Goal: Complete application form

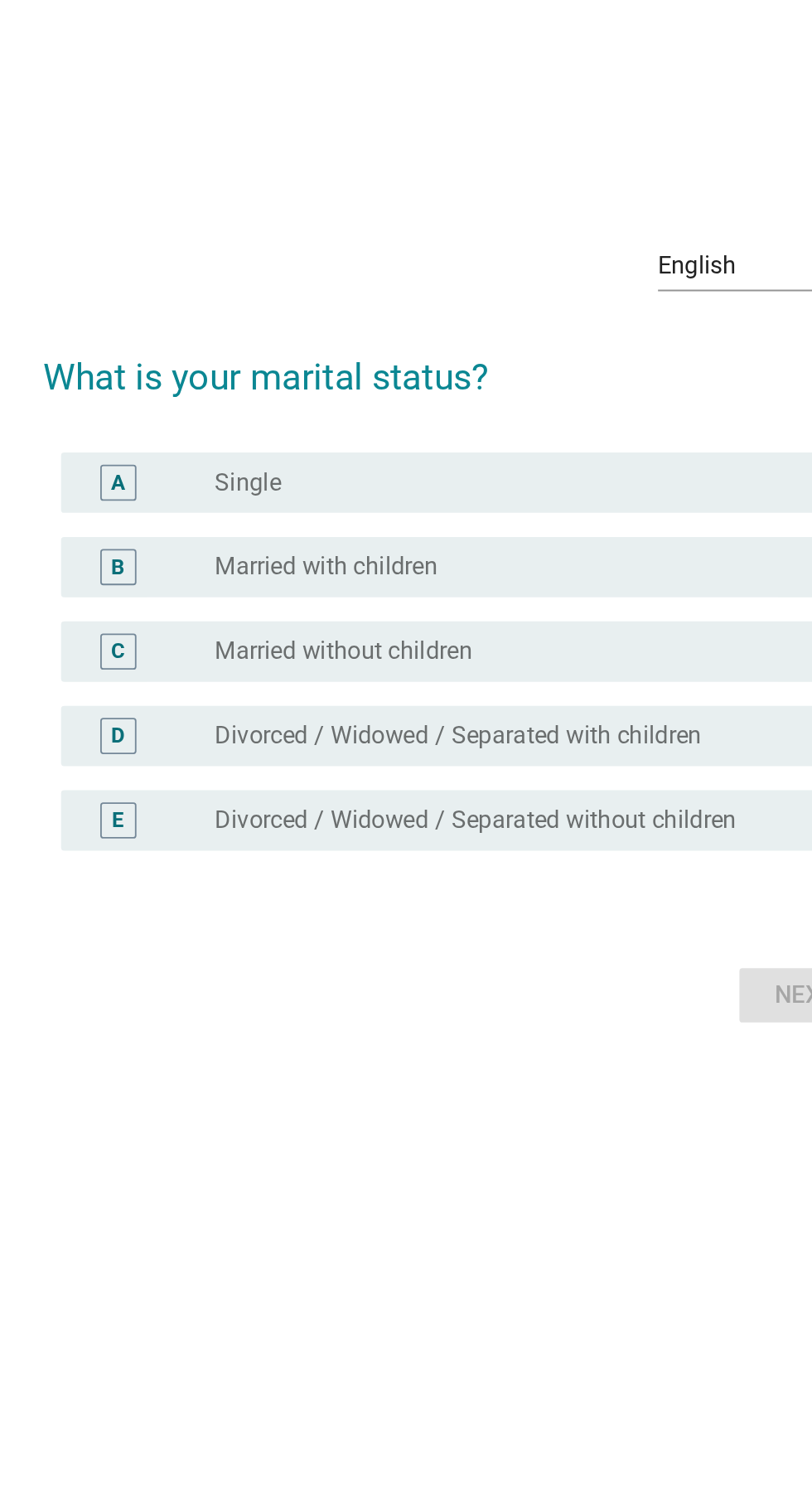
click at [293, 774] on label "Married without children" at bounding box center [340, 765] width 142 height 17
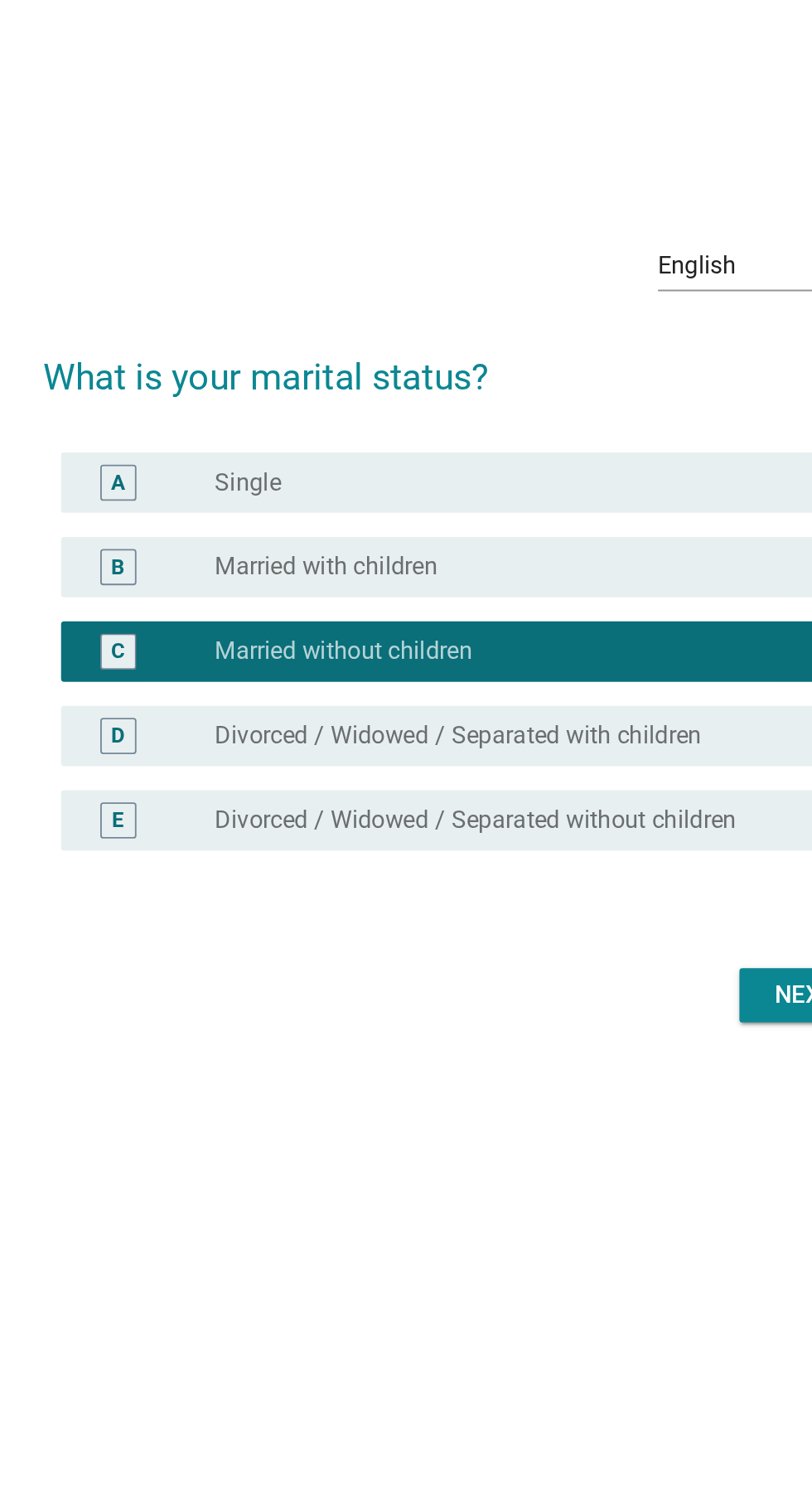
click at [282, 727] on label "Married with children" at bounding box center [330, 719] width 123 height 17
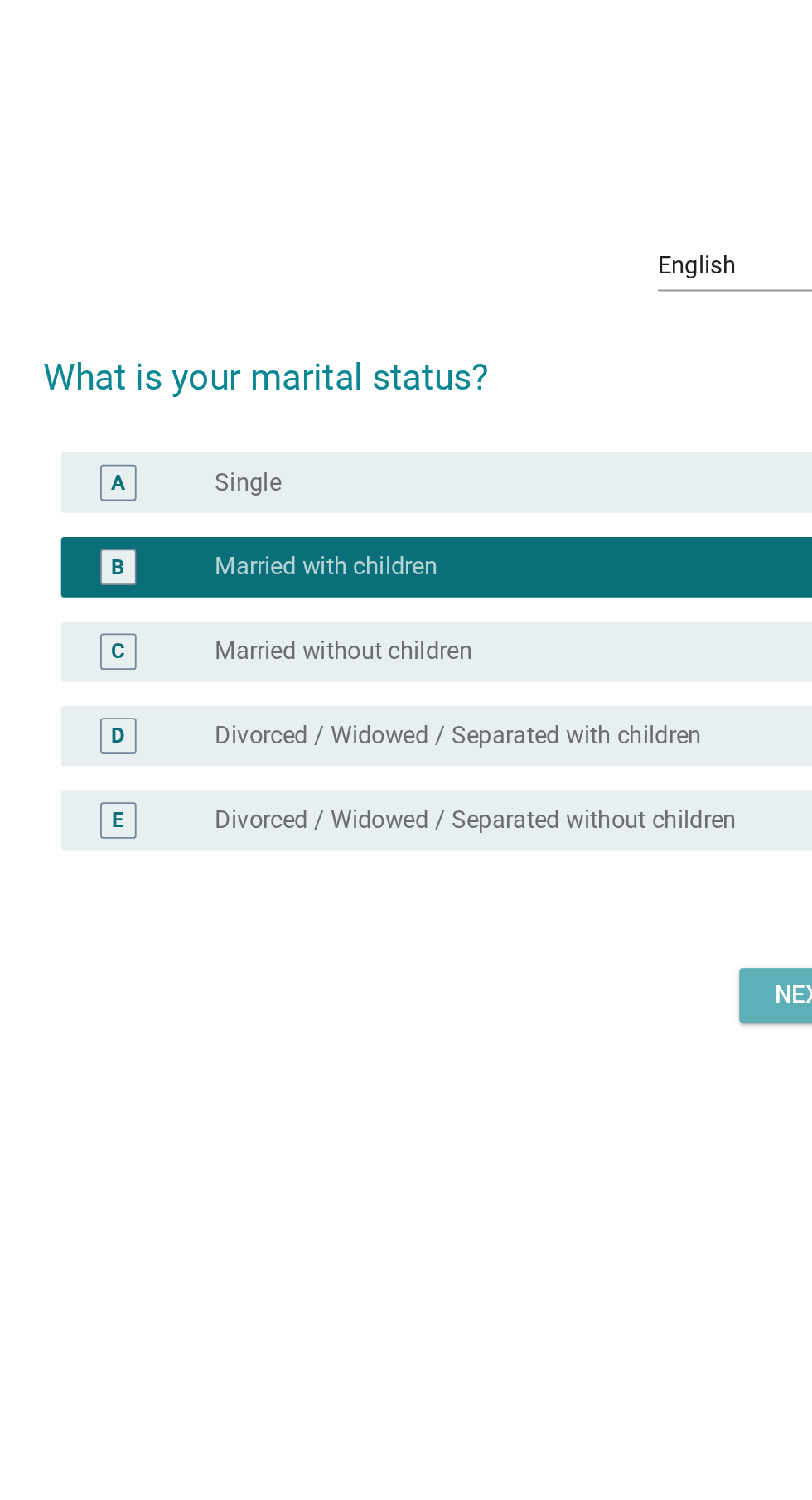
click at [571, 964] on div "Next" at bounding box center [593, 954] width 46 height 20
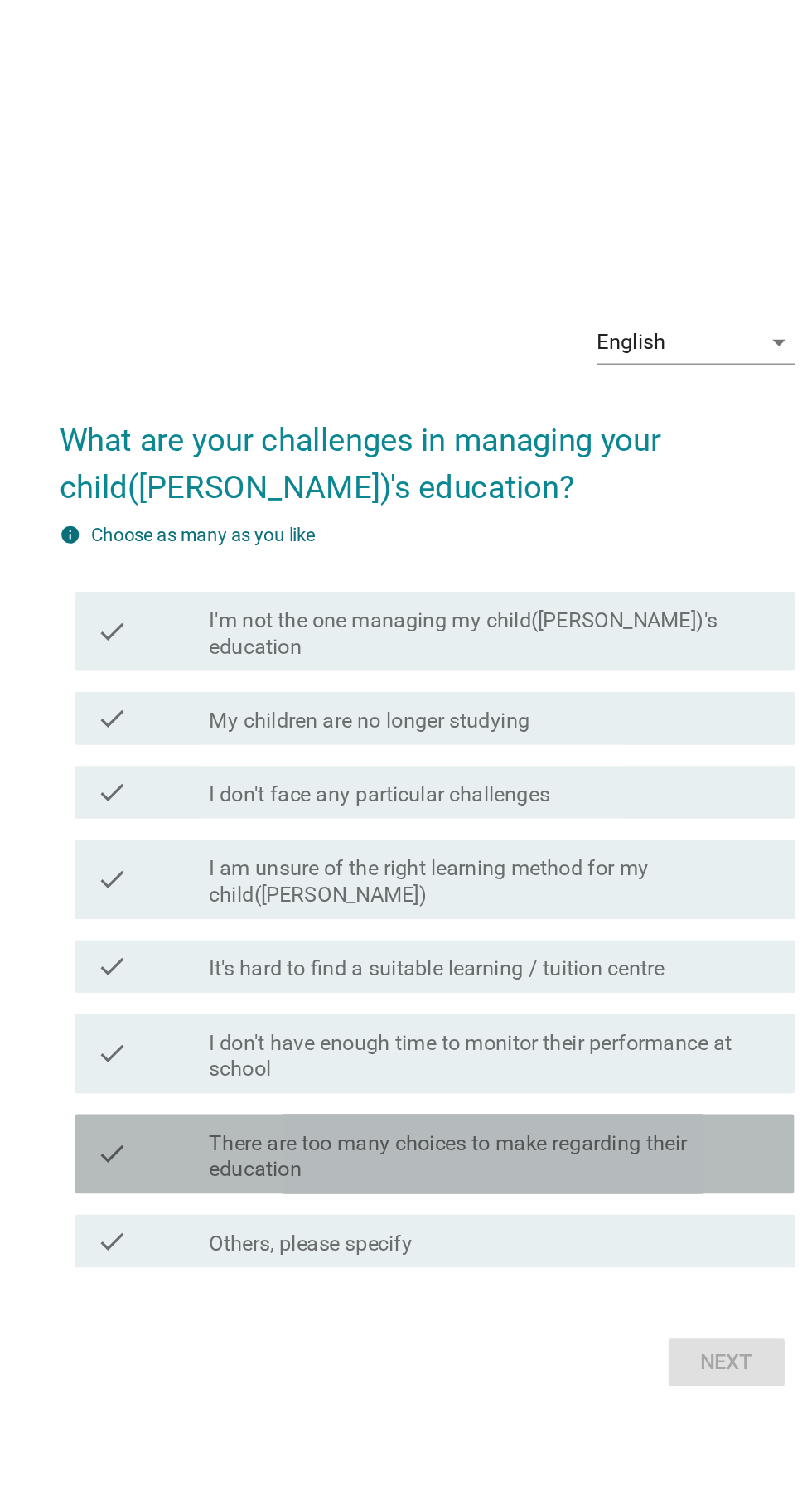
click at [283, 962] on label "There are too many choices to make regarding their education" at bounding box center [446, 944] width 355 height 33
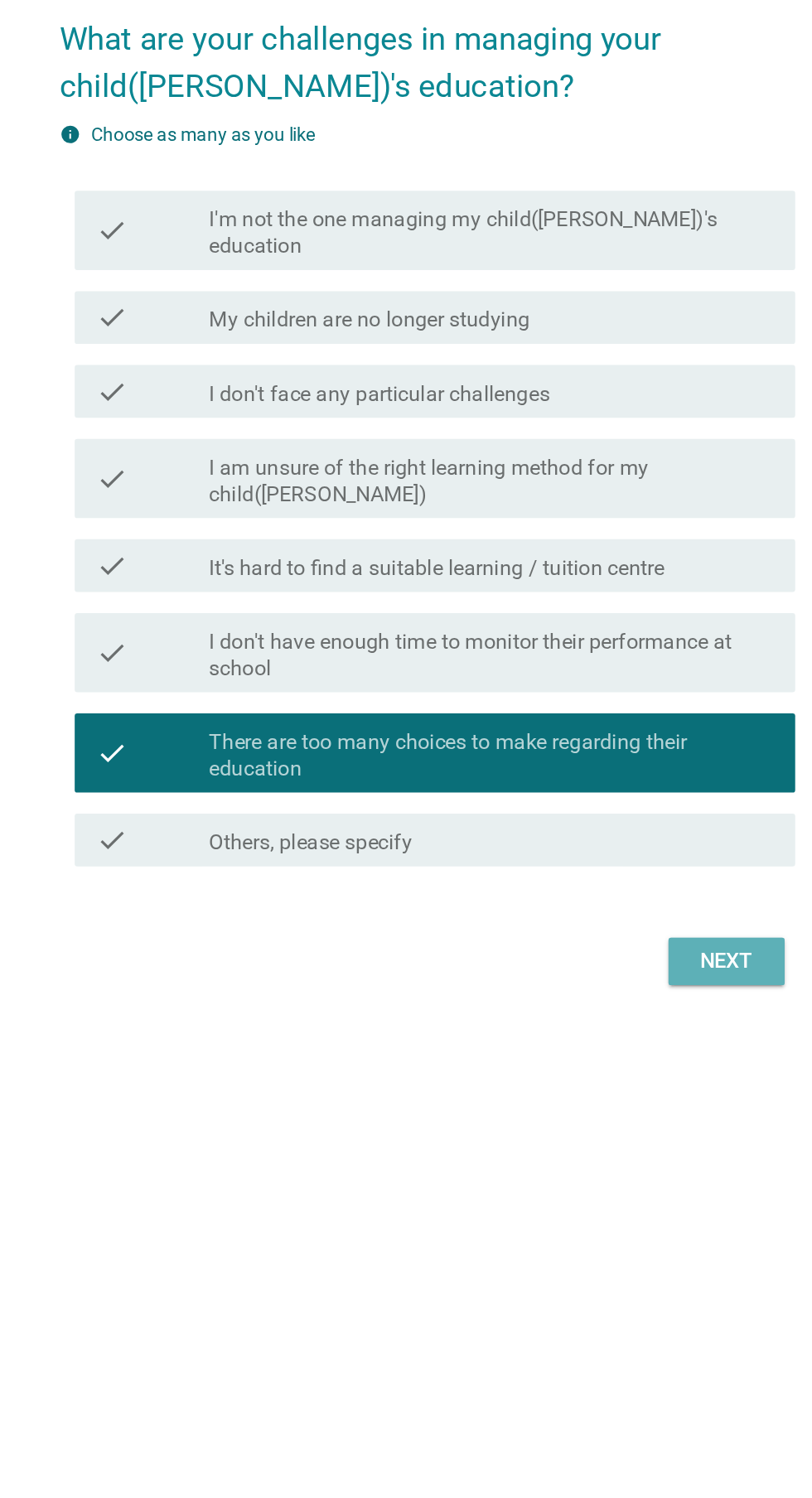
click at [569, 1088] on button "Next" at bounding box center [593, 1073] width 73 height 29
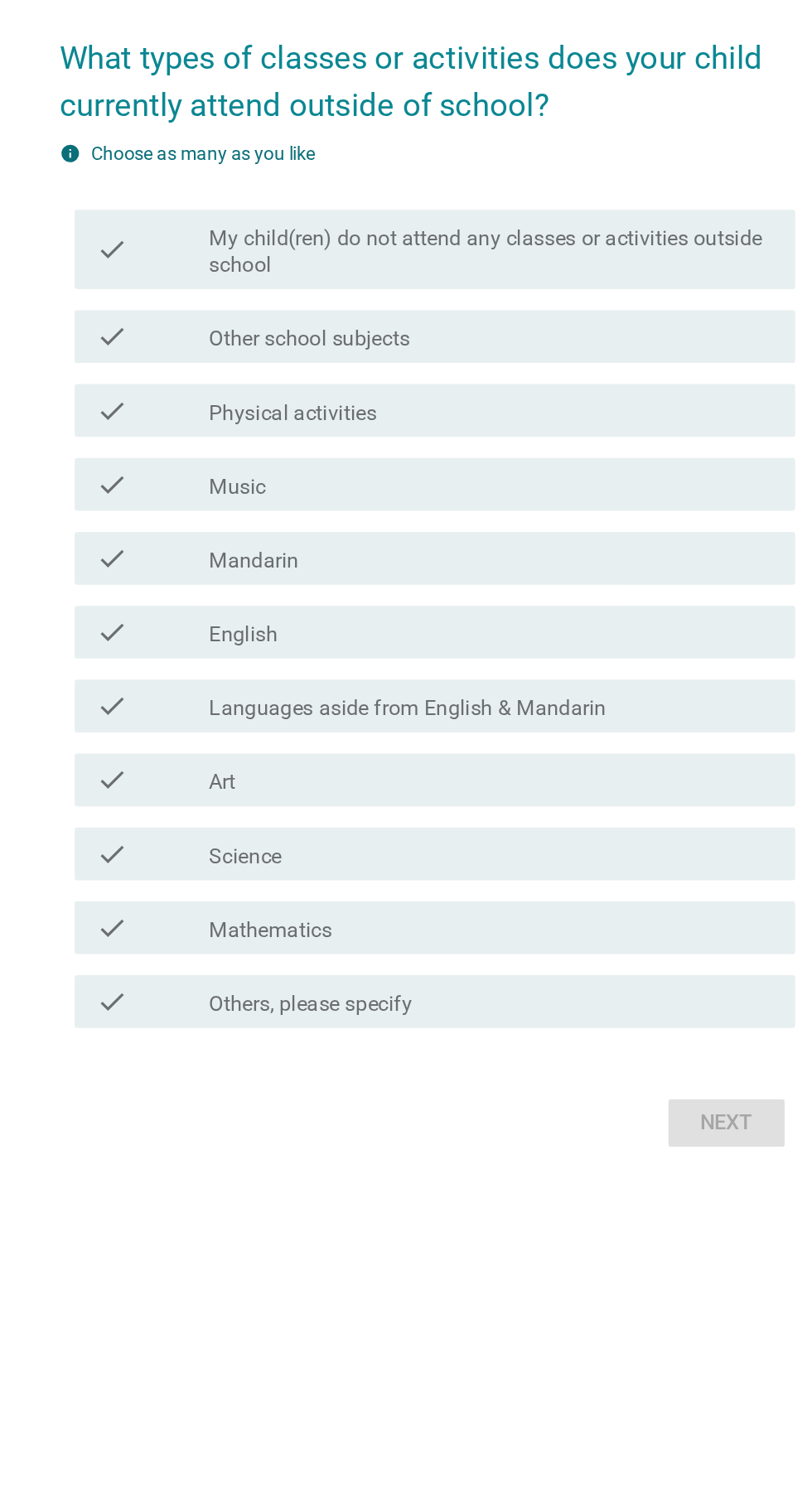
click at [292, 1005] on label "Mathematics" at bounding box center [308, 997] width 77 height 17
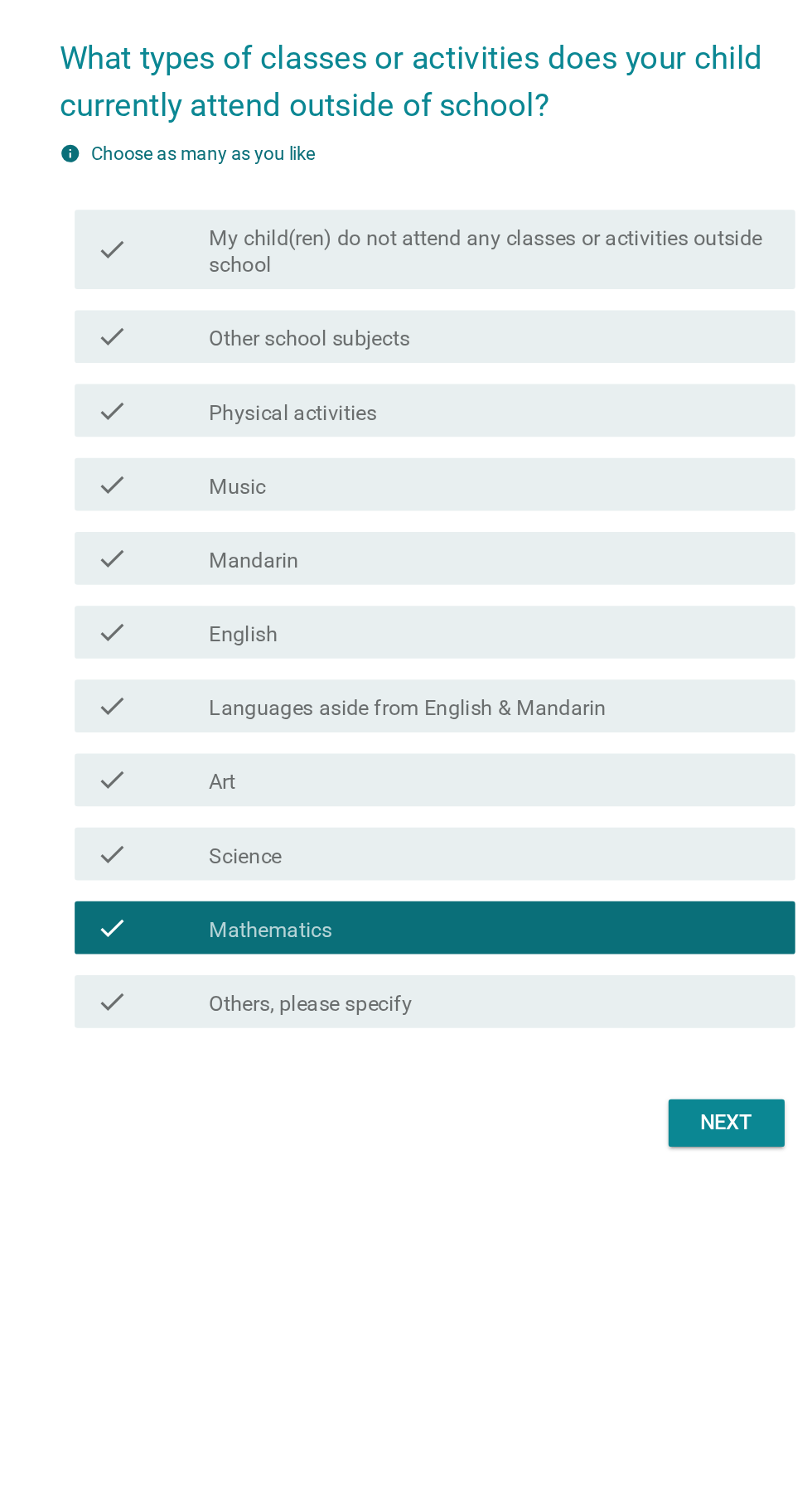
click at [295, 959] on label "Science" at bounding box center [292, 951] width 45 height 17
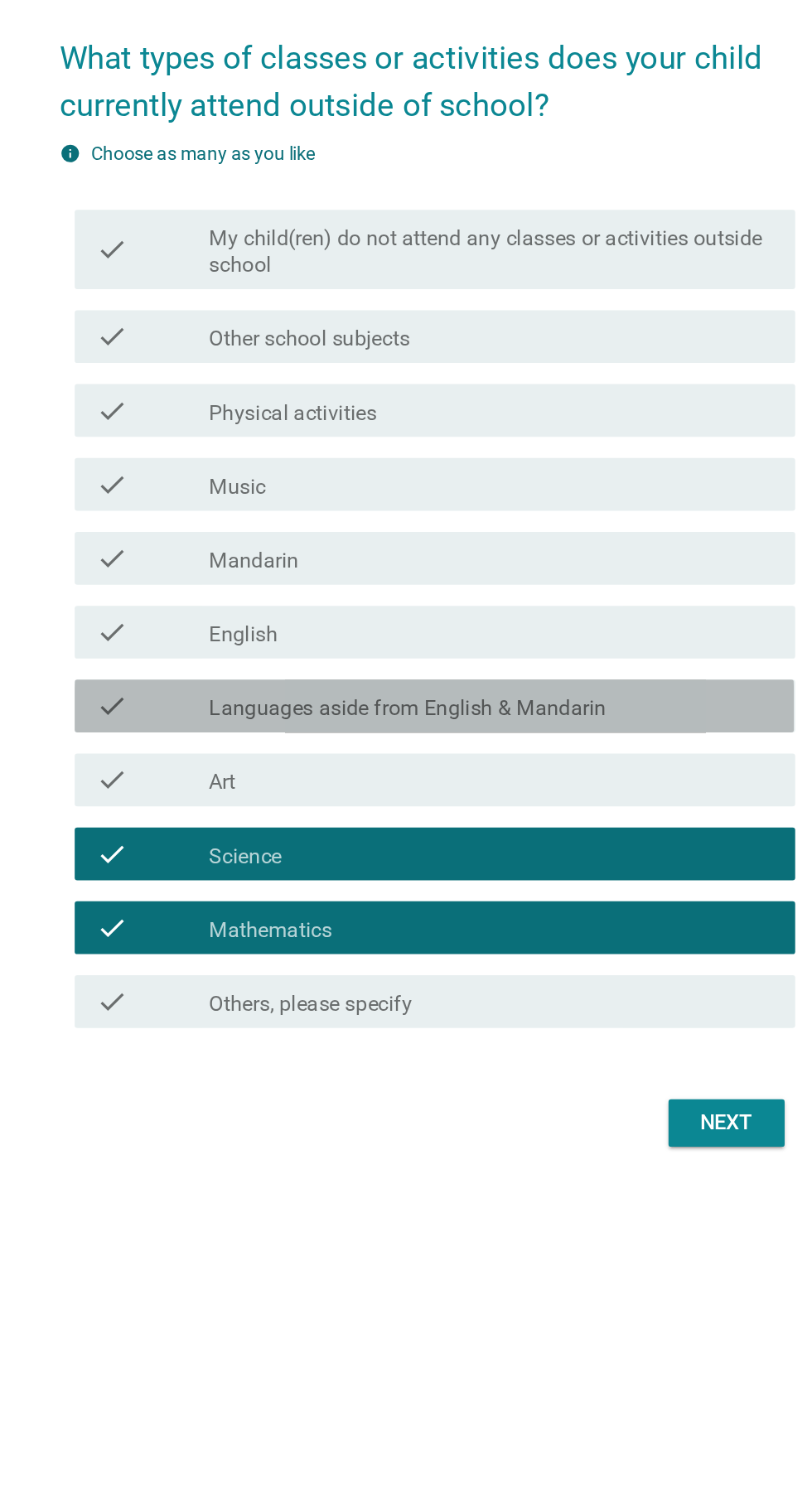
click at [304, 866] on label "Languages aside from English & Mandarin" at bounding box center [393, 858] width 250 height 17
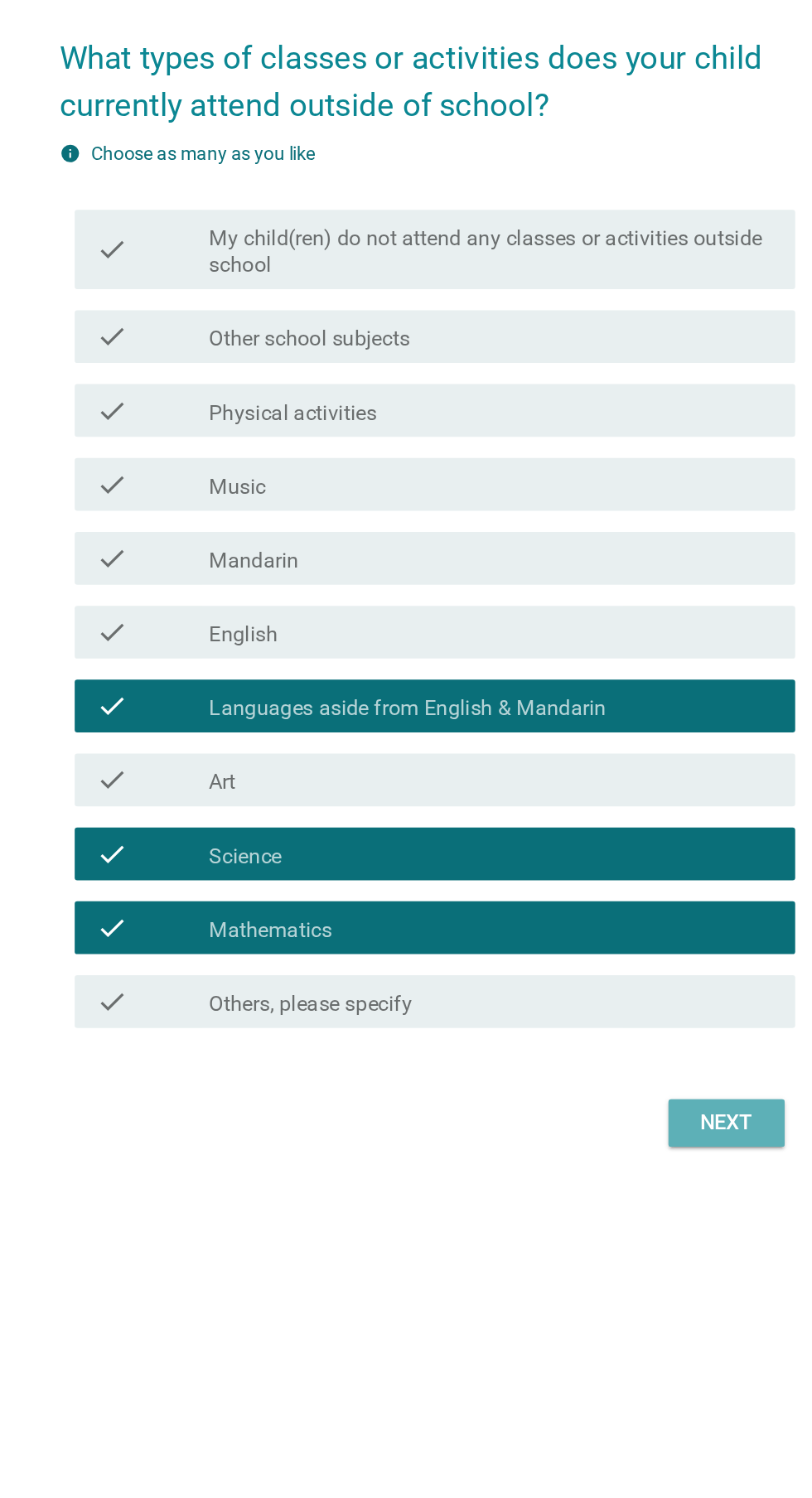
click at [573, 1128] on div "Next" at bounding box center [593, 1118] width 46 height 20
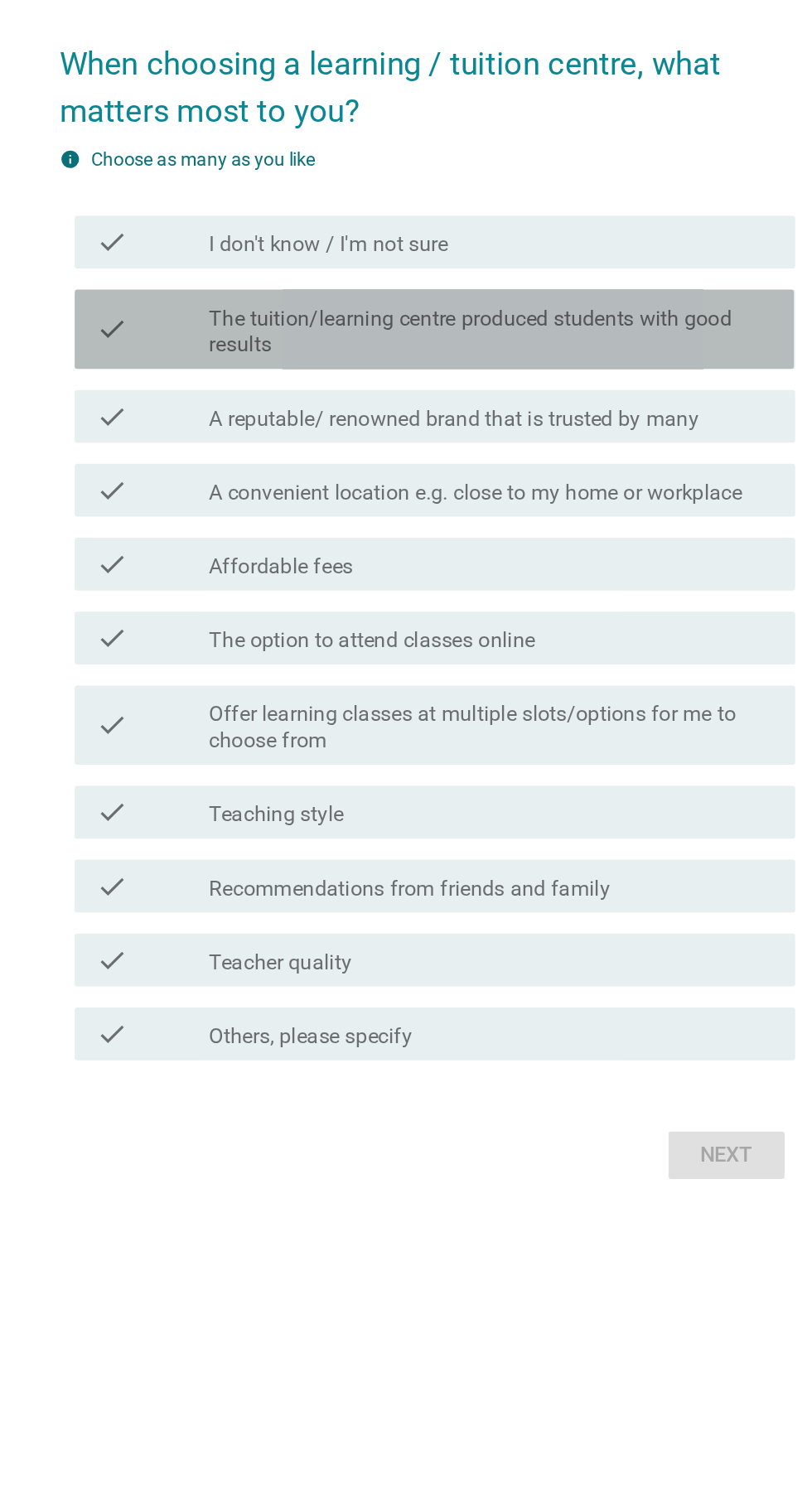
click at [284, 625] on label "The tuition/learning centre produced students with good results" at bounding box center [446, 609] width 355 height 33
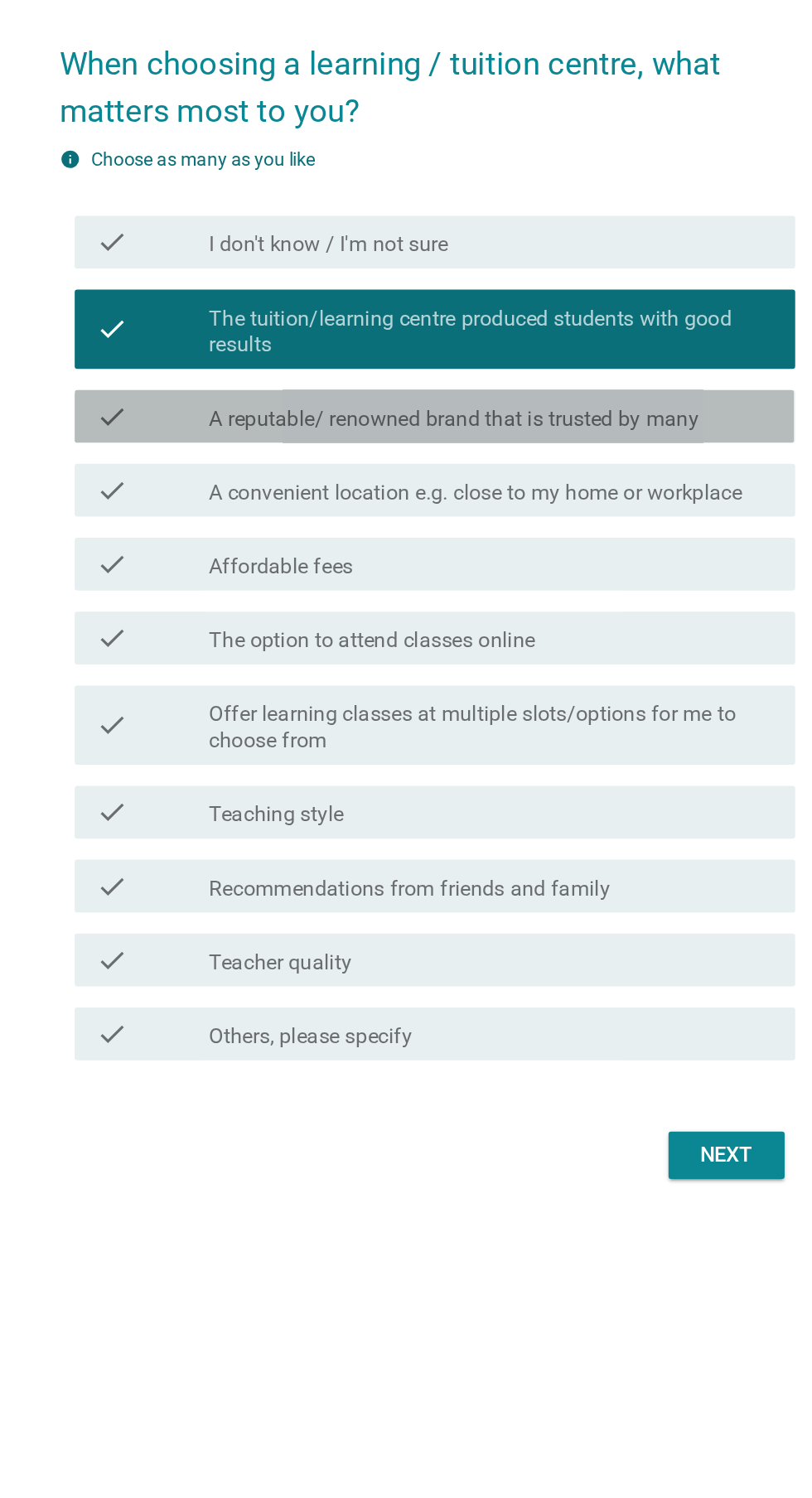
click at [272, 673] on label "A reputable/ renowned brand that is trusted by many" at bounding box center [423, 664] width 308 height 17
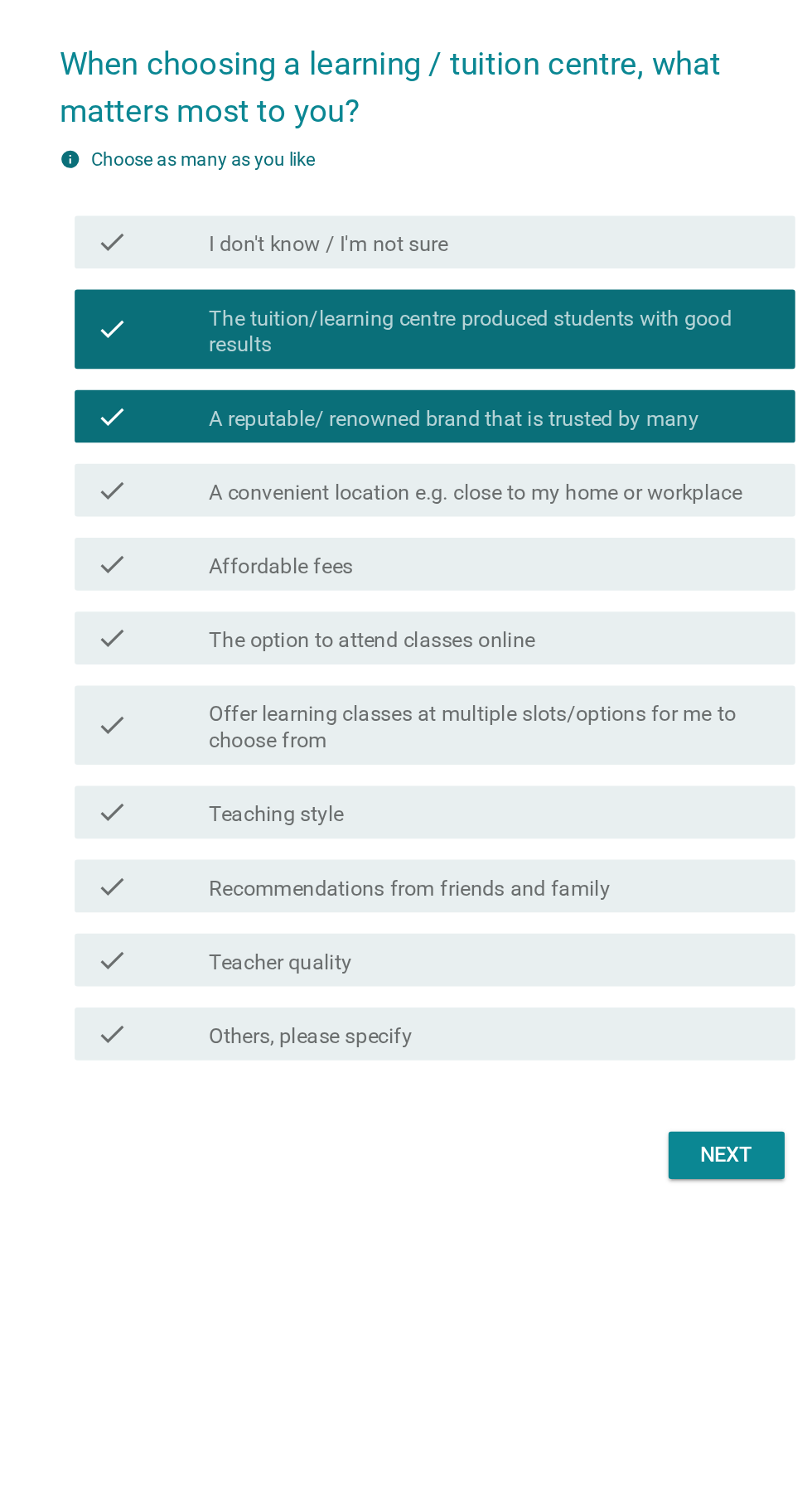
click at [282, 719] on label "A convenient location e.g. close to my home or workplace" at bounding box center [436, 710] width 335 height 17
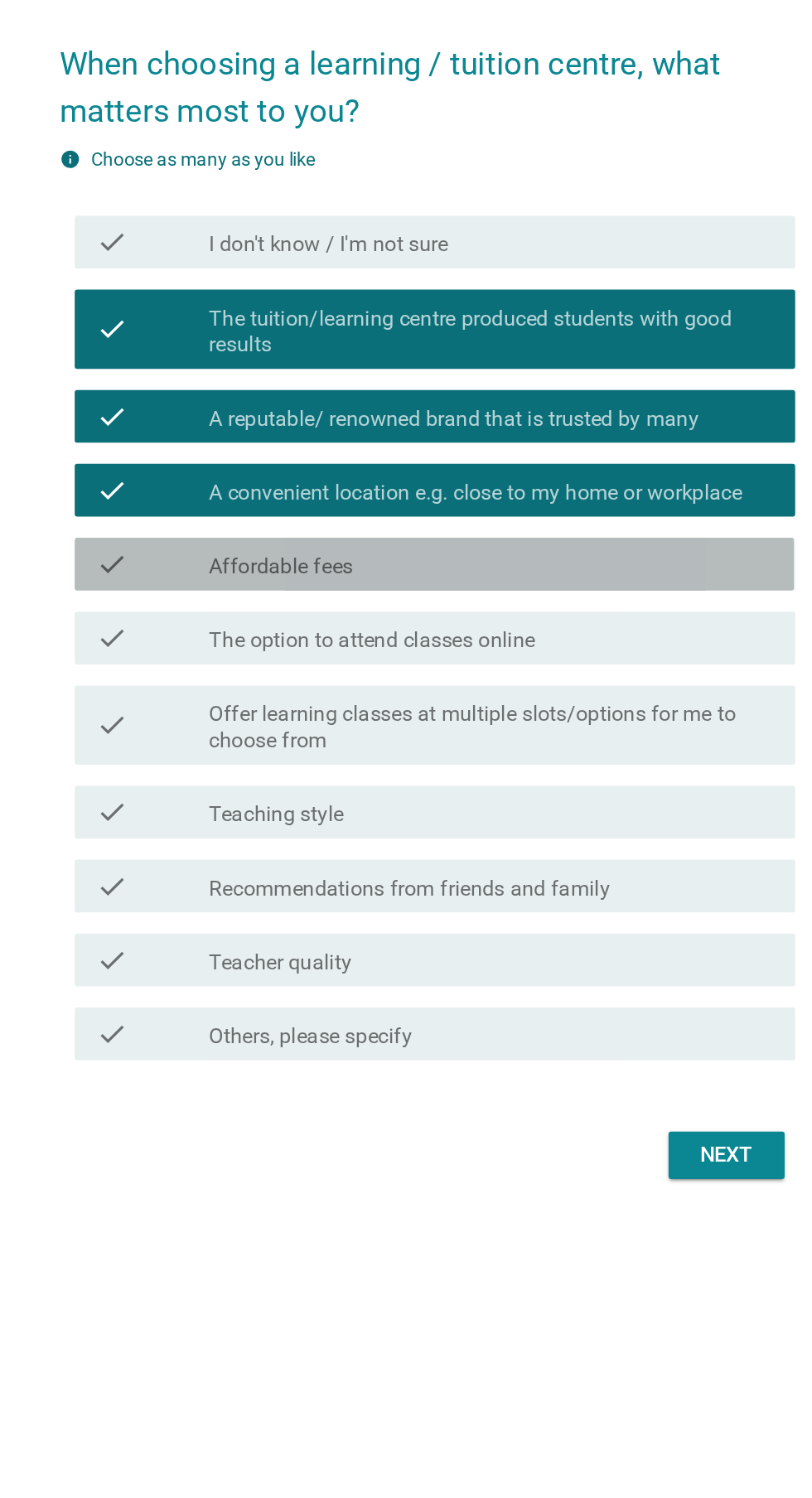
click at [276, 765] on label "Affordable fees" at bounding box center [314, 757] width 90 height 17
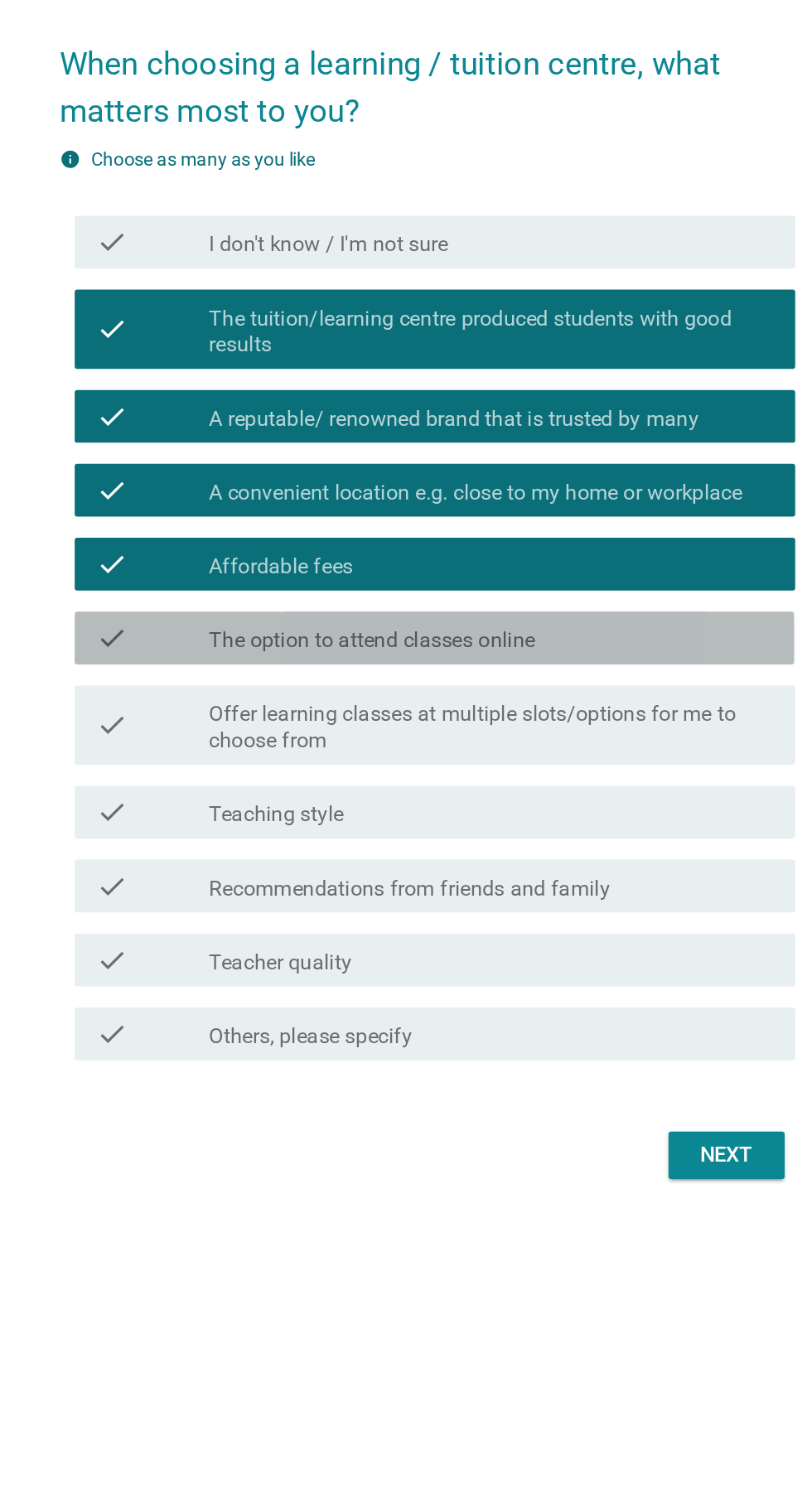
click at [280, 811] on label "The option to attend classes online" at bounding box center [372, 803] width 205 height 17
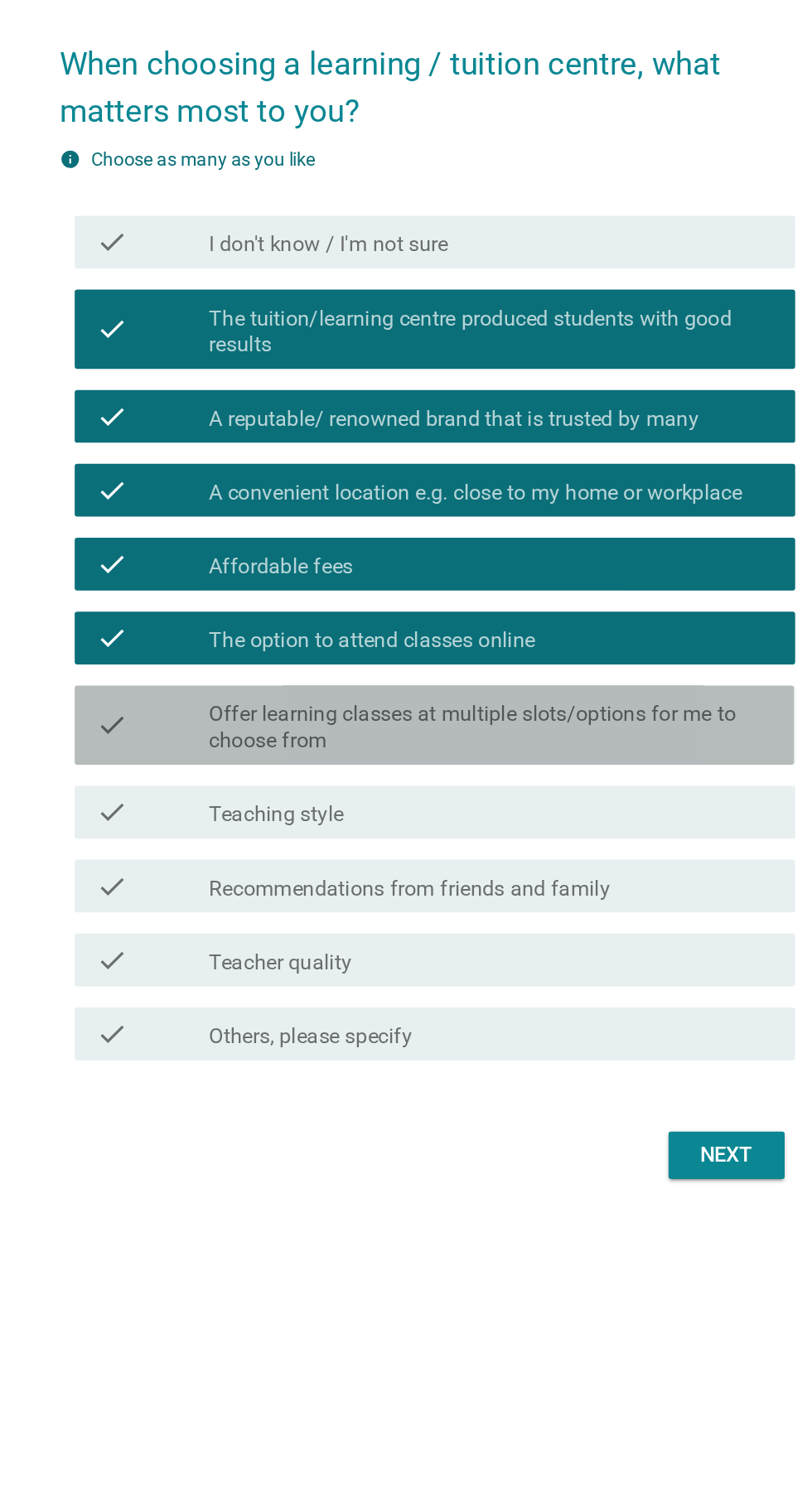
click at [303, 874] on label "Offer learning classes at multiple slots/options for me to choose from" at bounding box center [446, 857] width 355 height 33
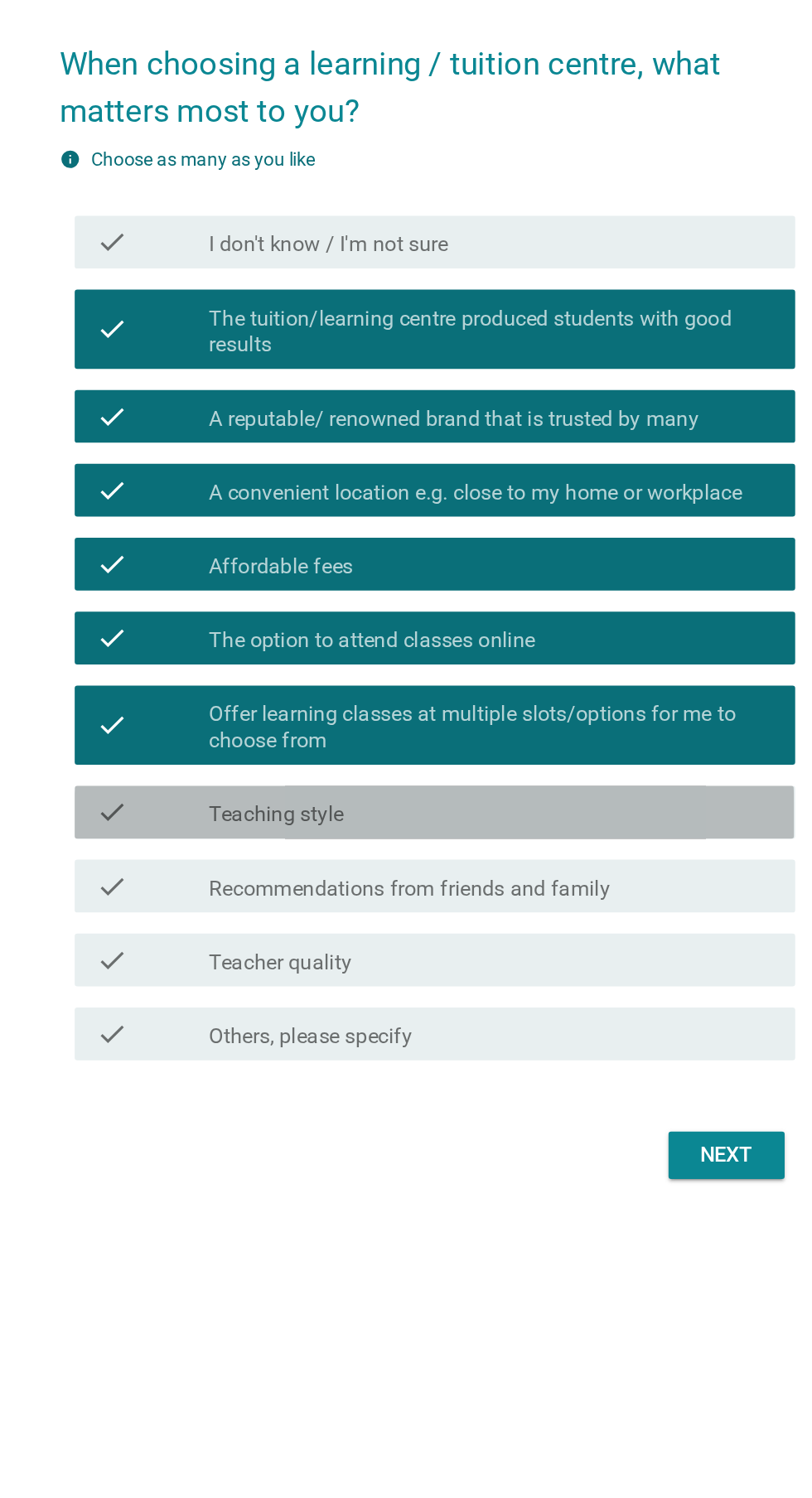
click at [301, 920] on label "Teaching style" at bounding box center [311, 913] width 85 height 17
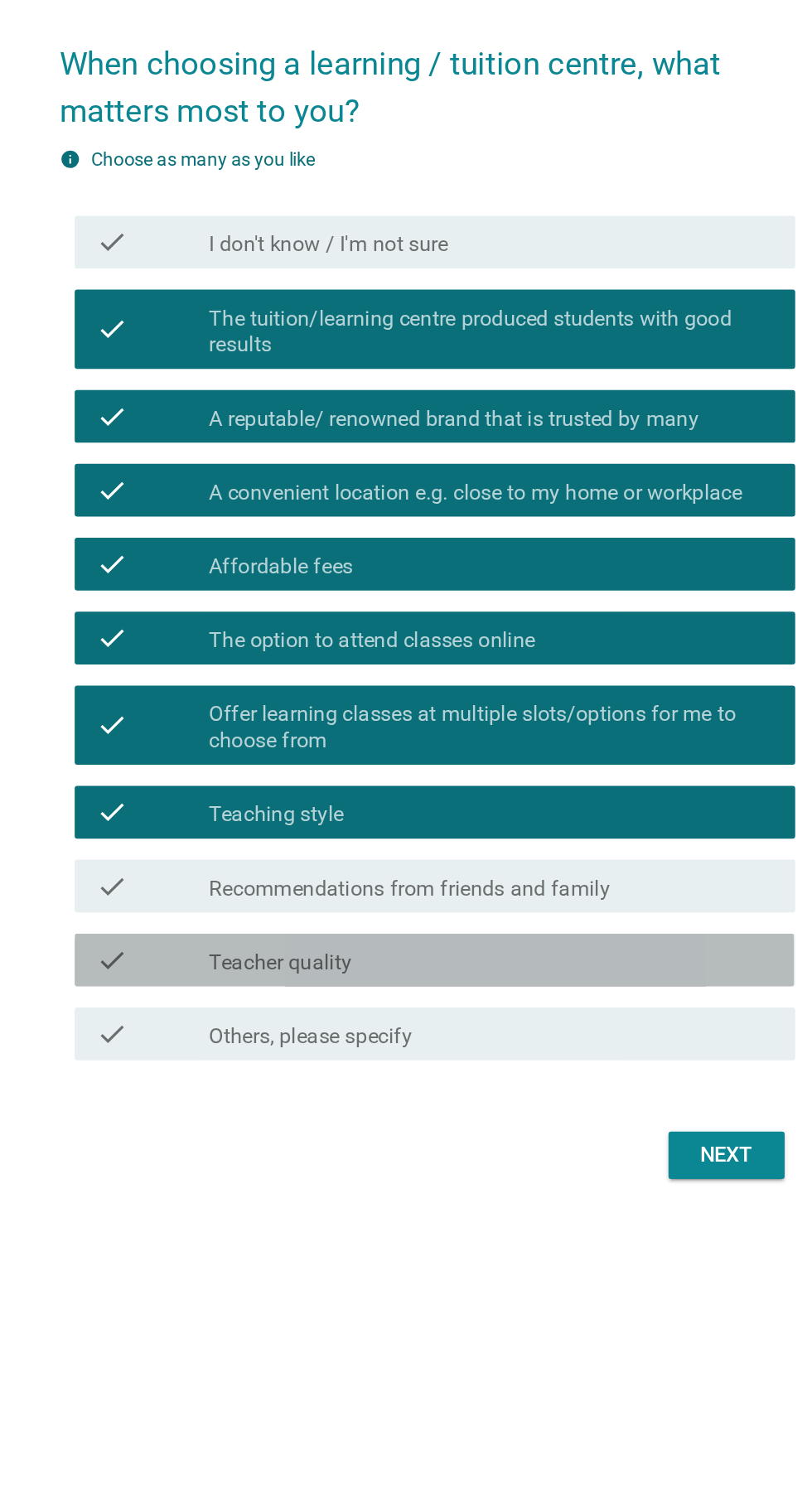
click at [336, 1014] on label "Teacher quality" at bounding box center [314, 1005] width 89 height 17
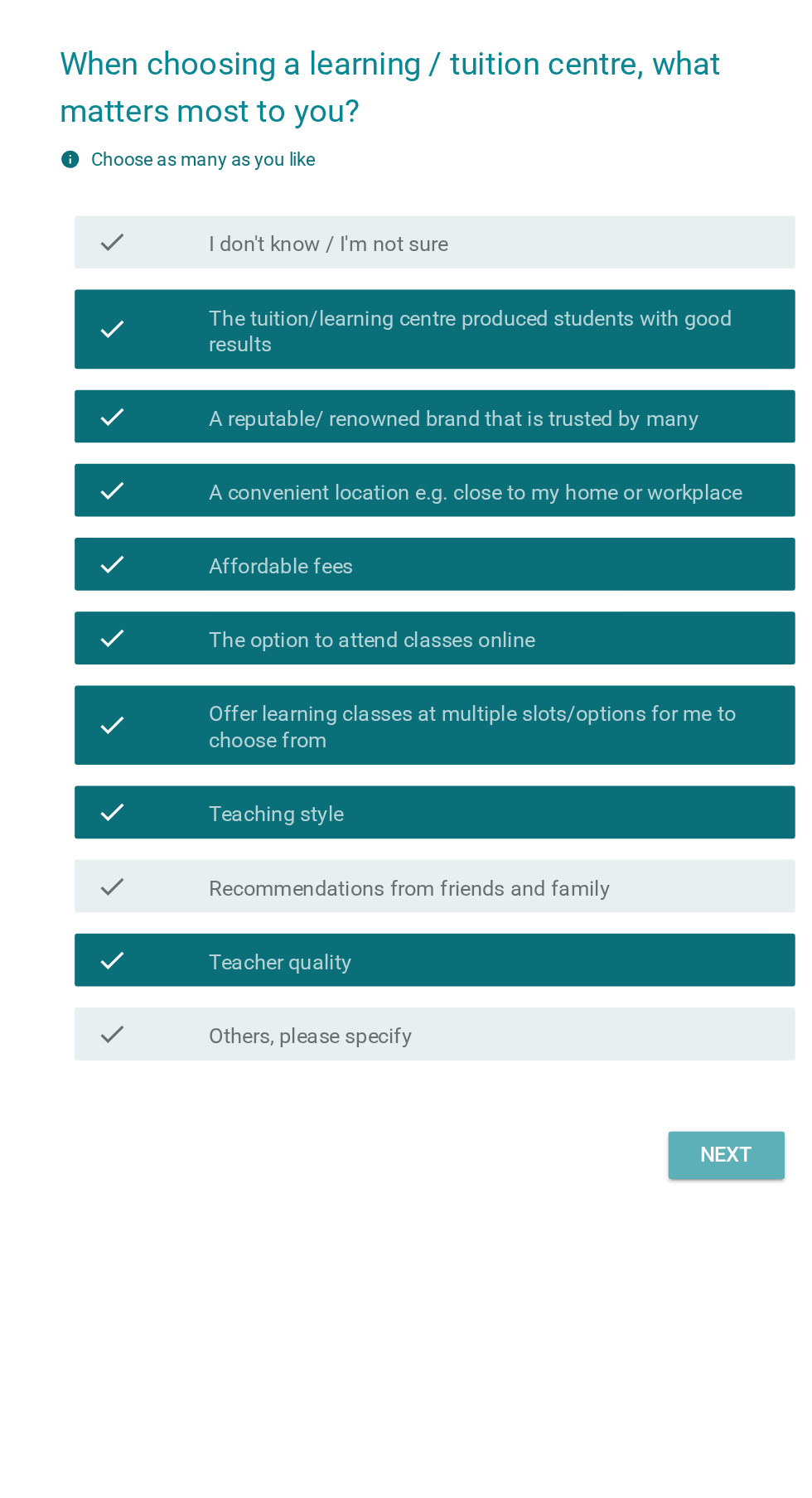
click at [562, 1142] on button "Next" at bounding box center [593, 1126] width 73 height 29
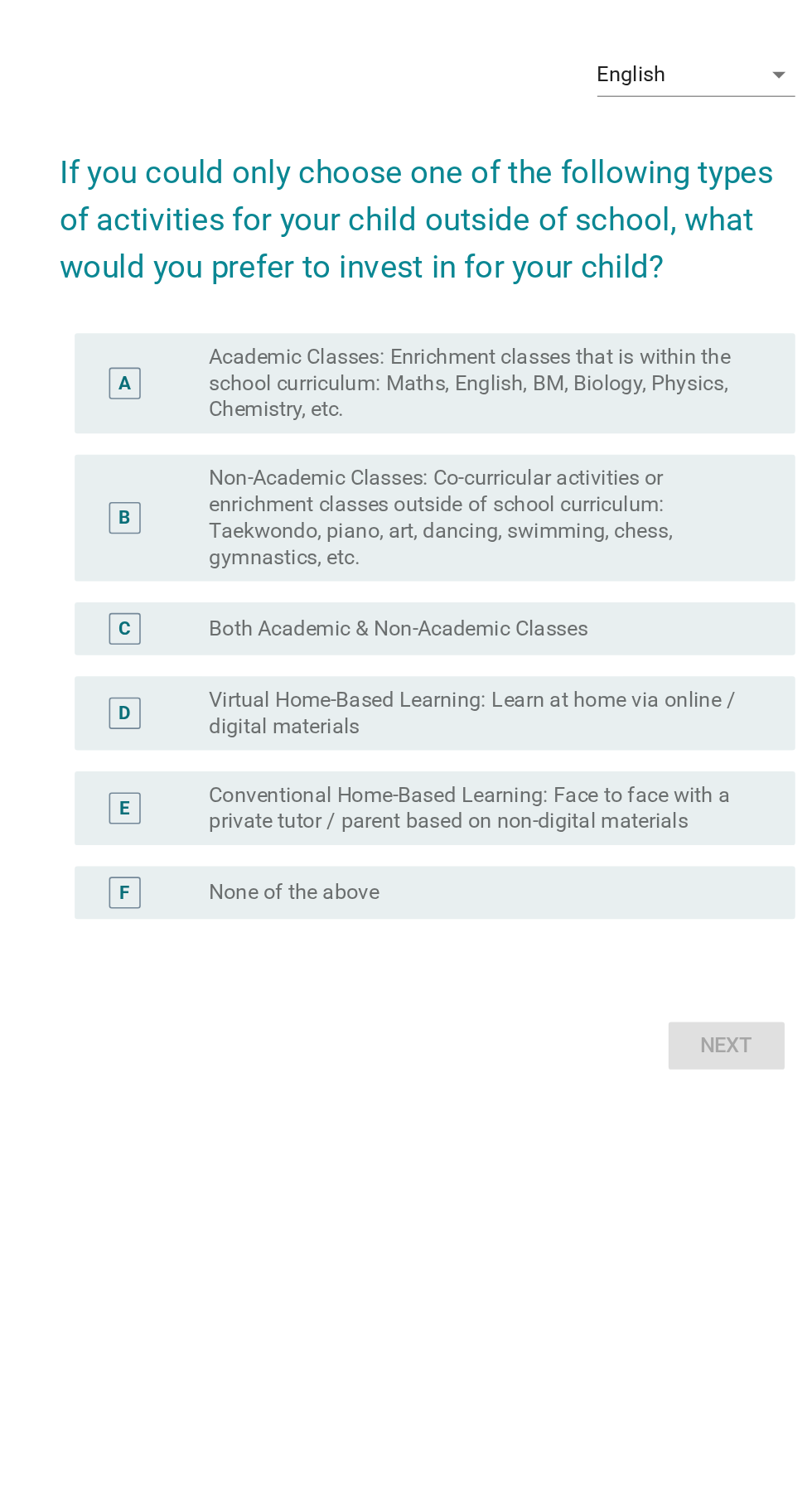
scroll to position [51, 0]
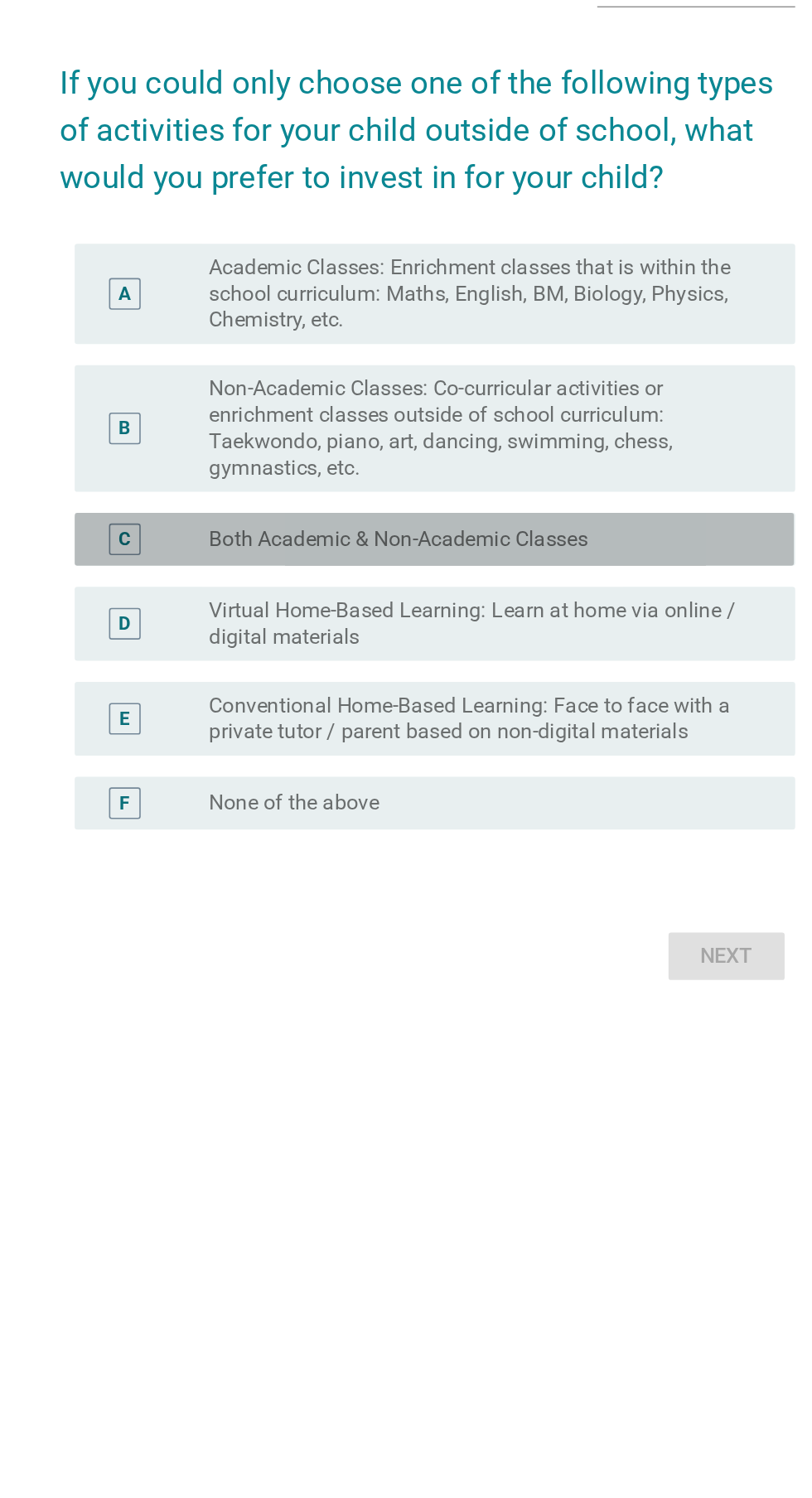
click at [507, 761] on label "Both Academic & Non-Academic Classes" at bounding box center [388, 752] width 238 height 17
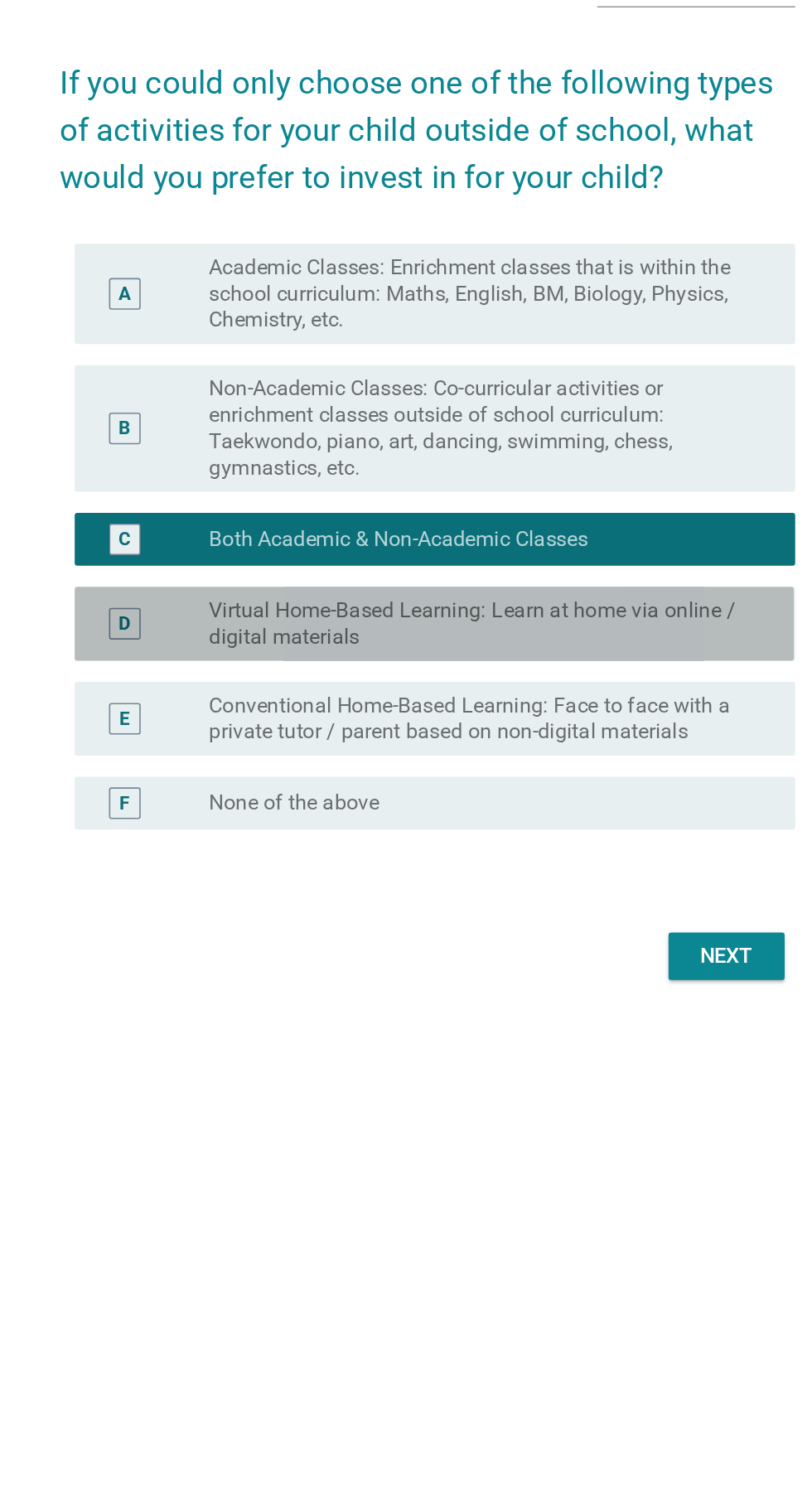
click at [303, 822] on label "Virtual Home-Based Learning: Learn at home via online / digital materials" at bounding box center [440, 805] width 341 height 33
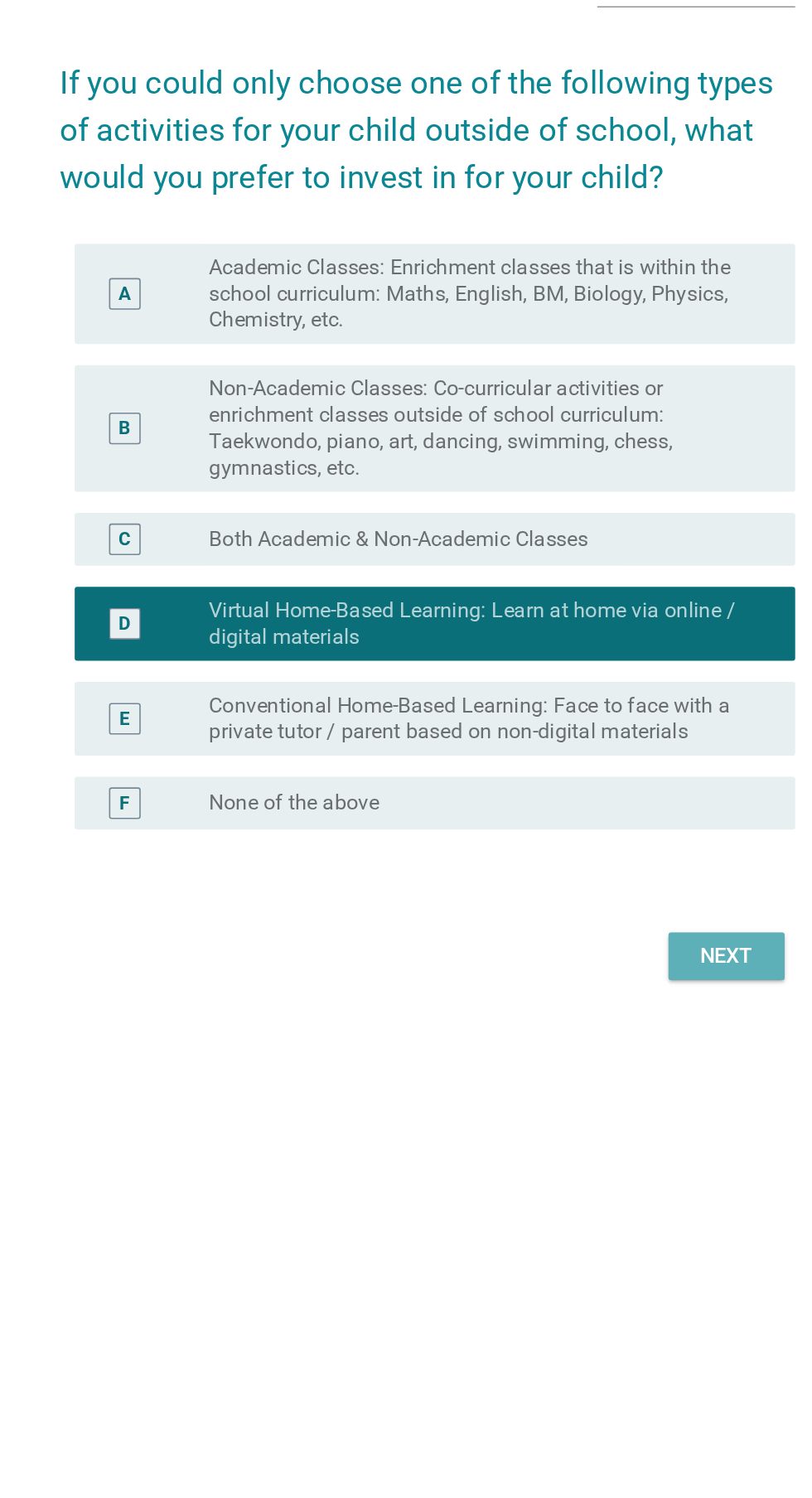
click at [606, 1025] on div "Next" at bounding box center [593, 1015] width 46 height 20
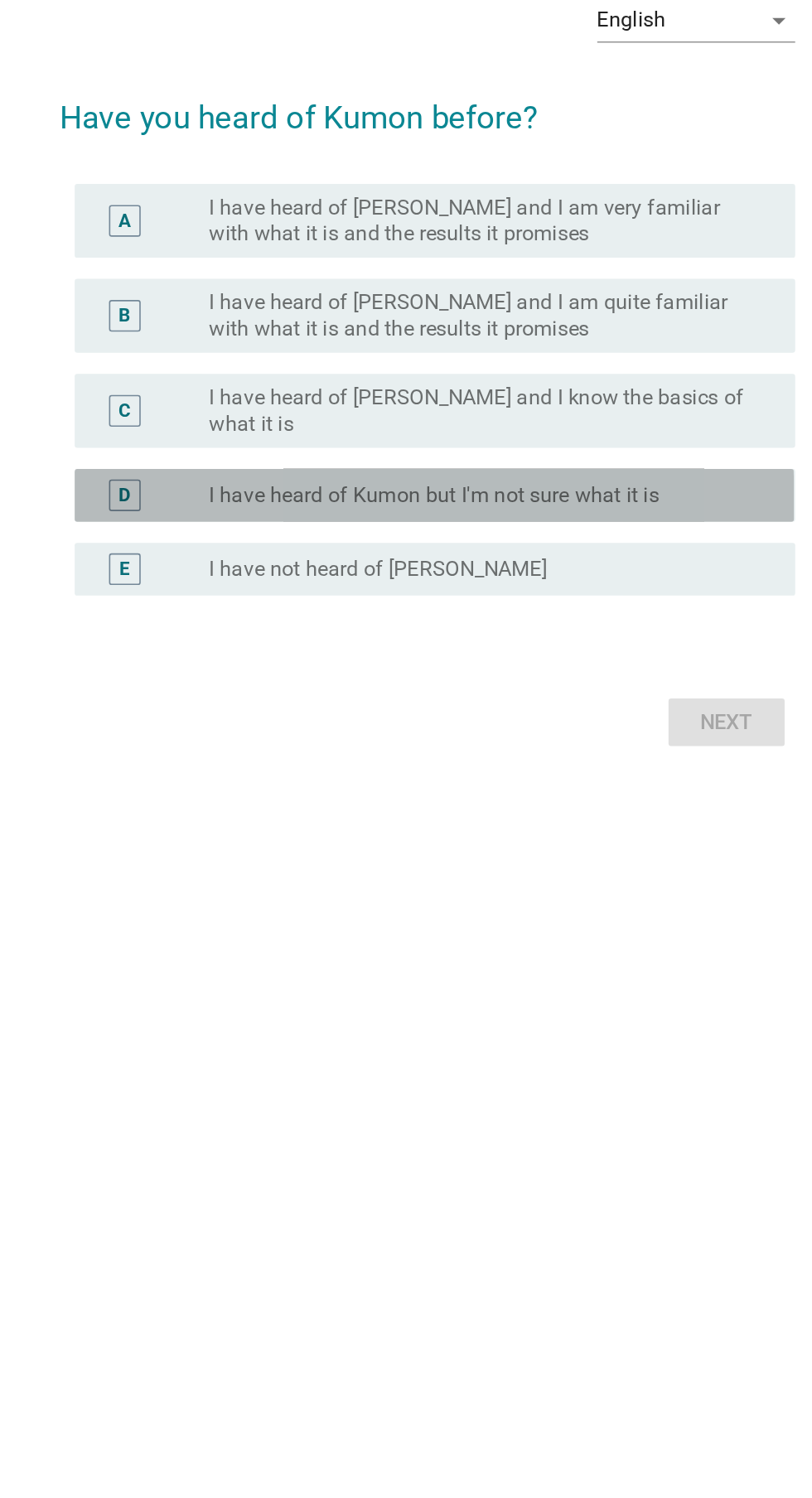
click at [310, 795] on label "I have heard of Kumon but I'm not sure what it is" at bounding box center [410, 788] width 282 height 17
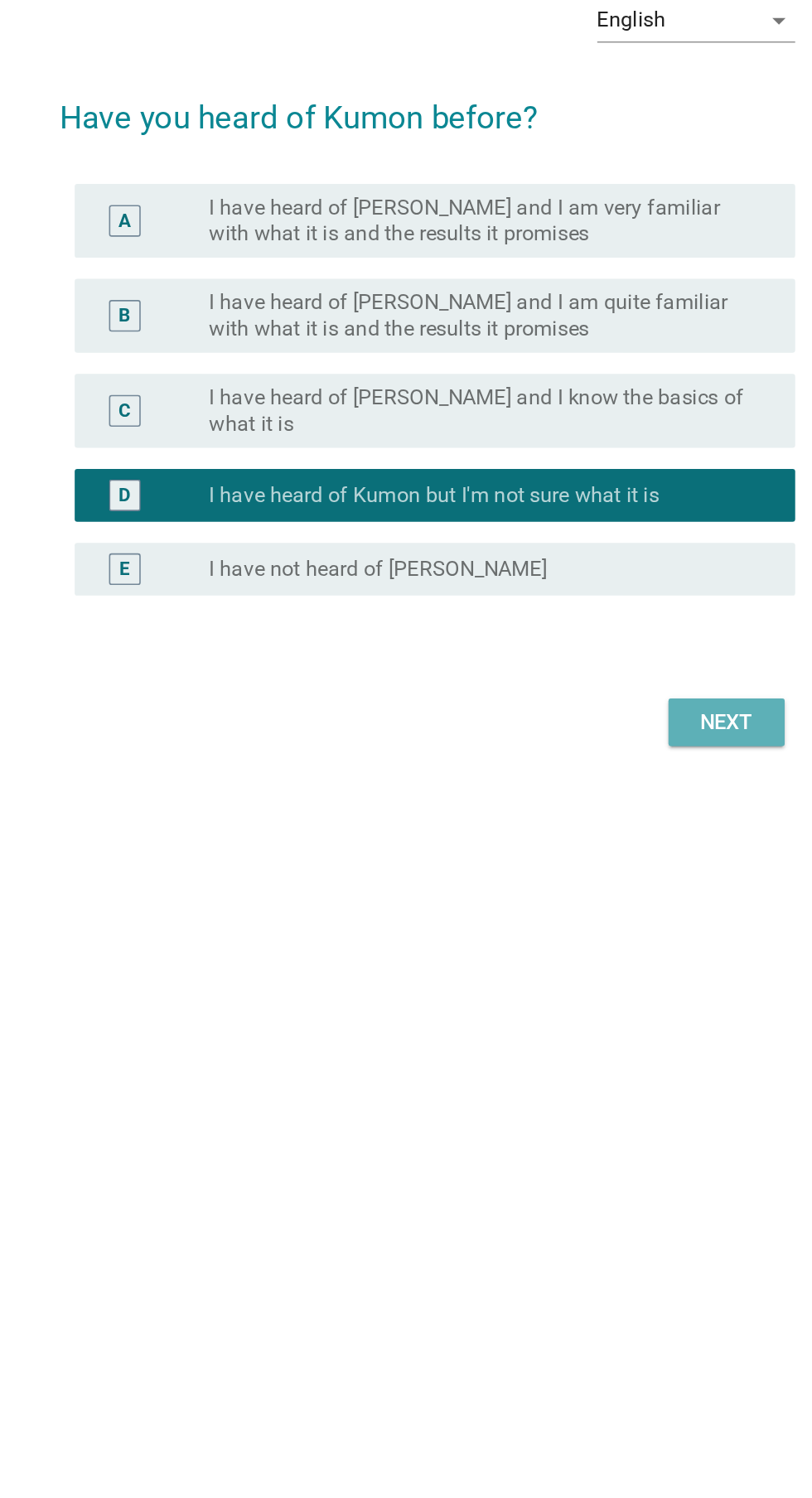
click at [593, 940] on div "Next" at bounding box center [593, 930] width 46 height 20
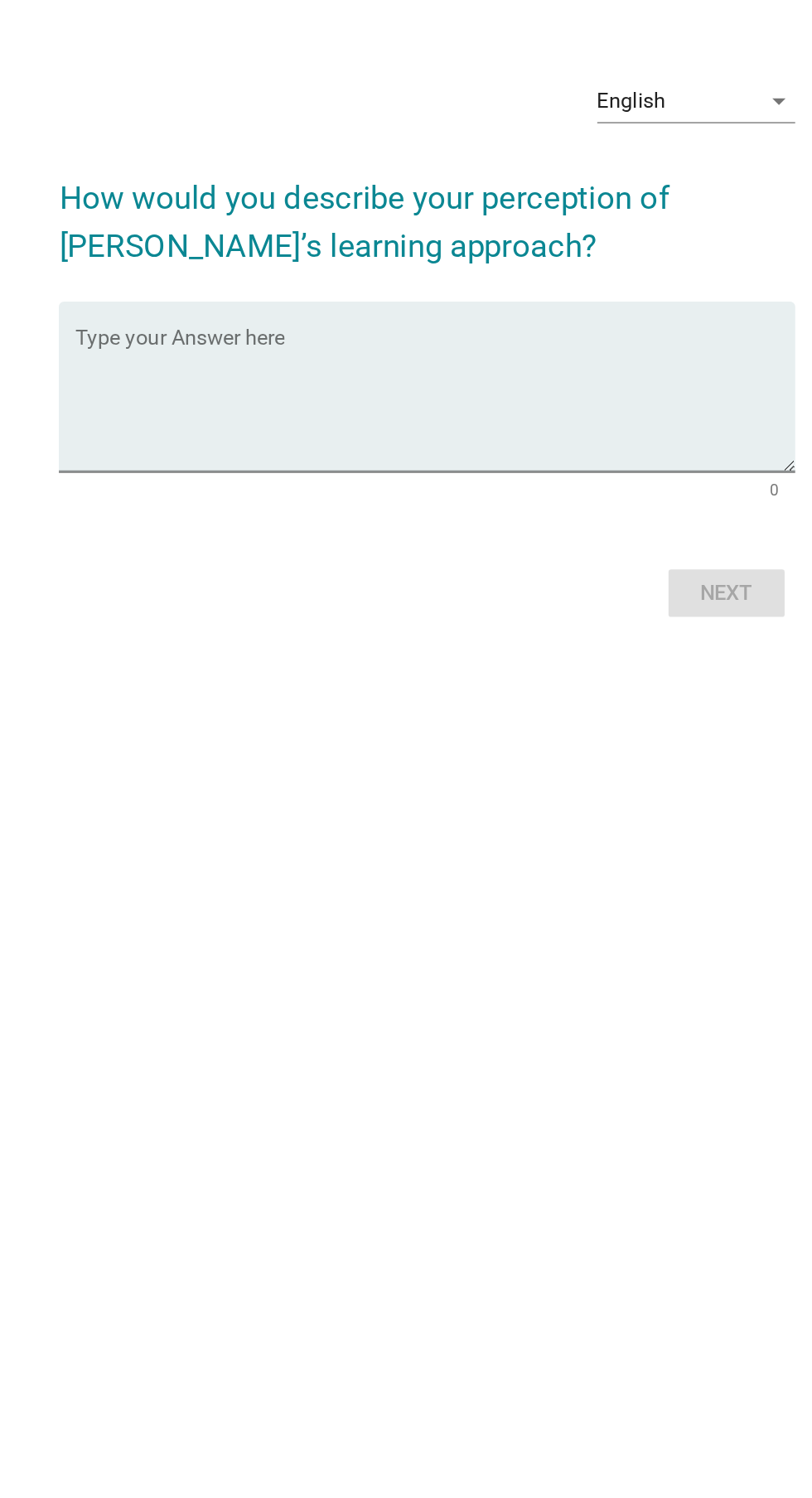
click at [208, 789] on textarea "Type your Answer here" at bounding box center [410, 745] width 451 height 87
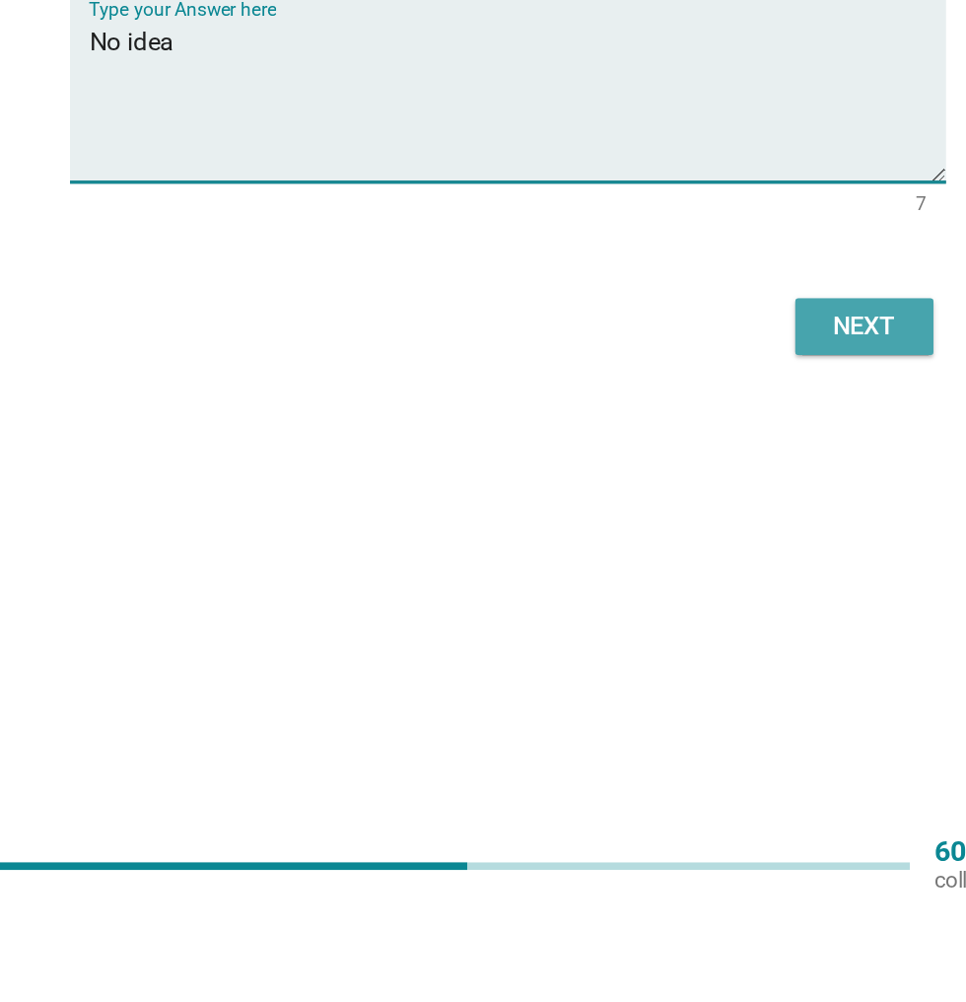
type textarea "No idea"
click at [719, 650] on div "Next" at bounding box center [706, 638] width 55 height 24
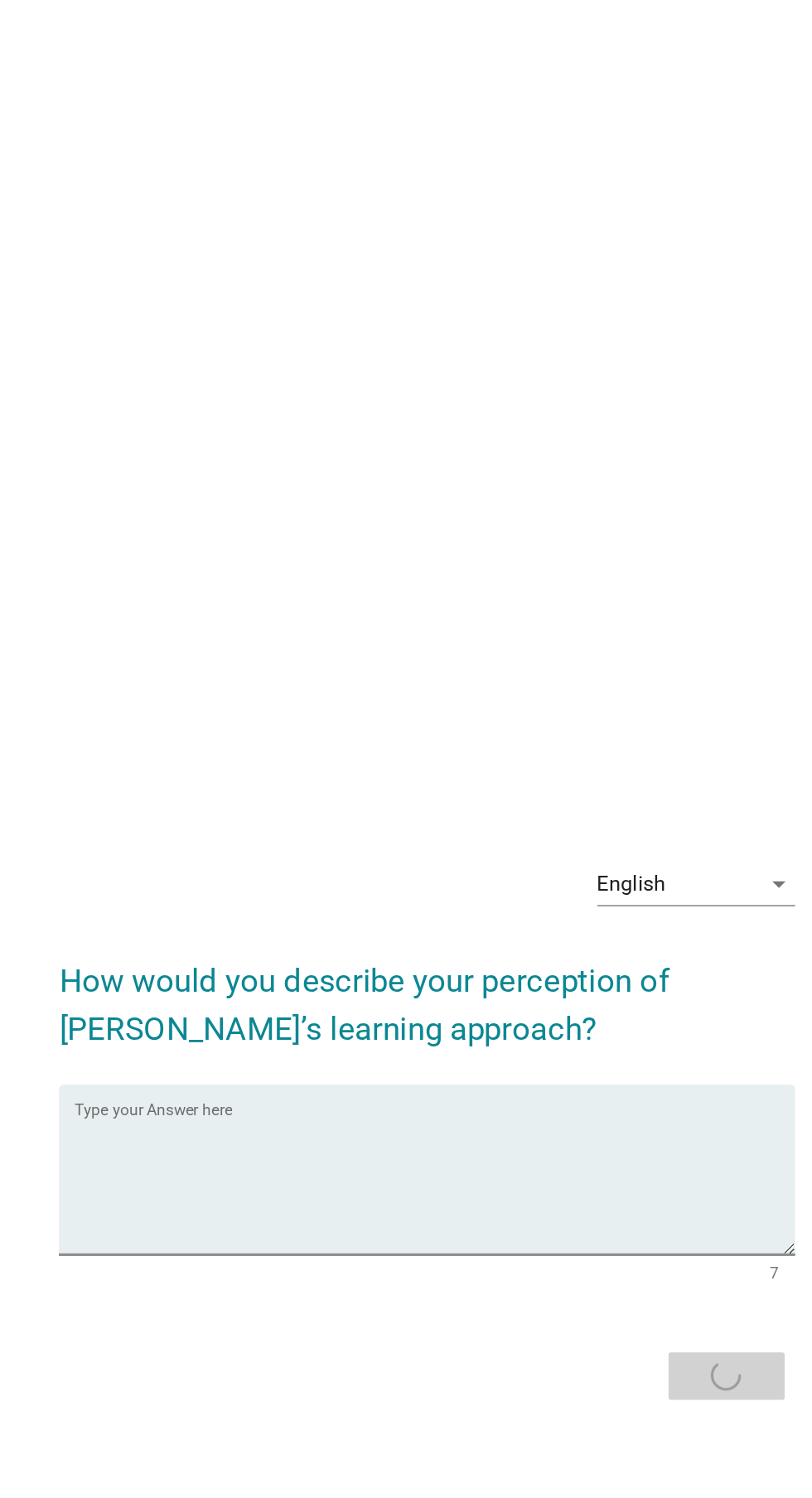
scroll to position [0, 0]
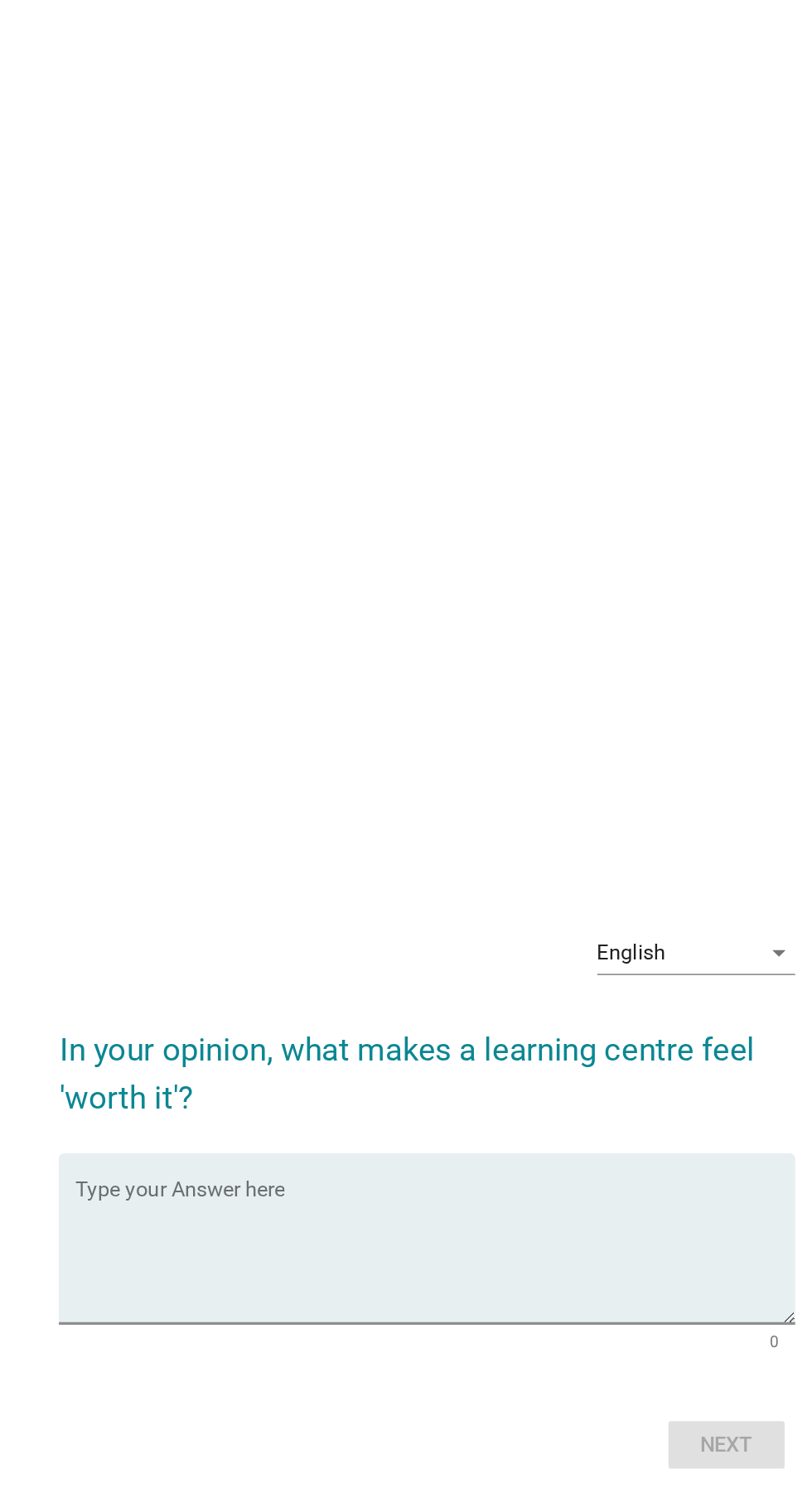
click at [219, 821] on textarea "Type your Answer here" at bounding box center [410, 788] width 451 height 87
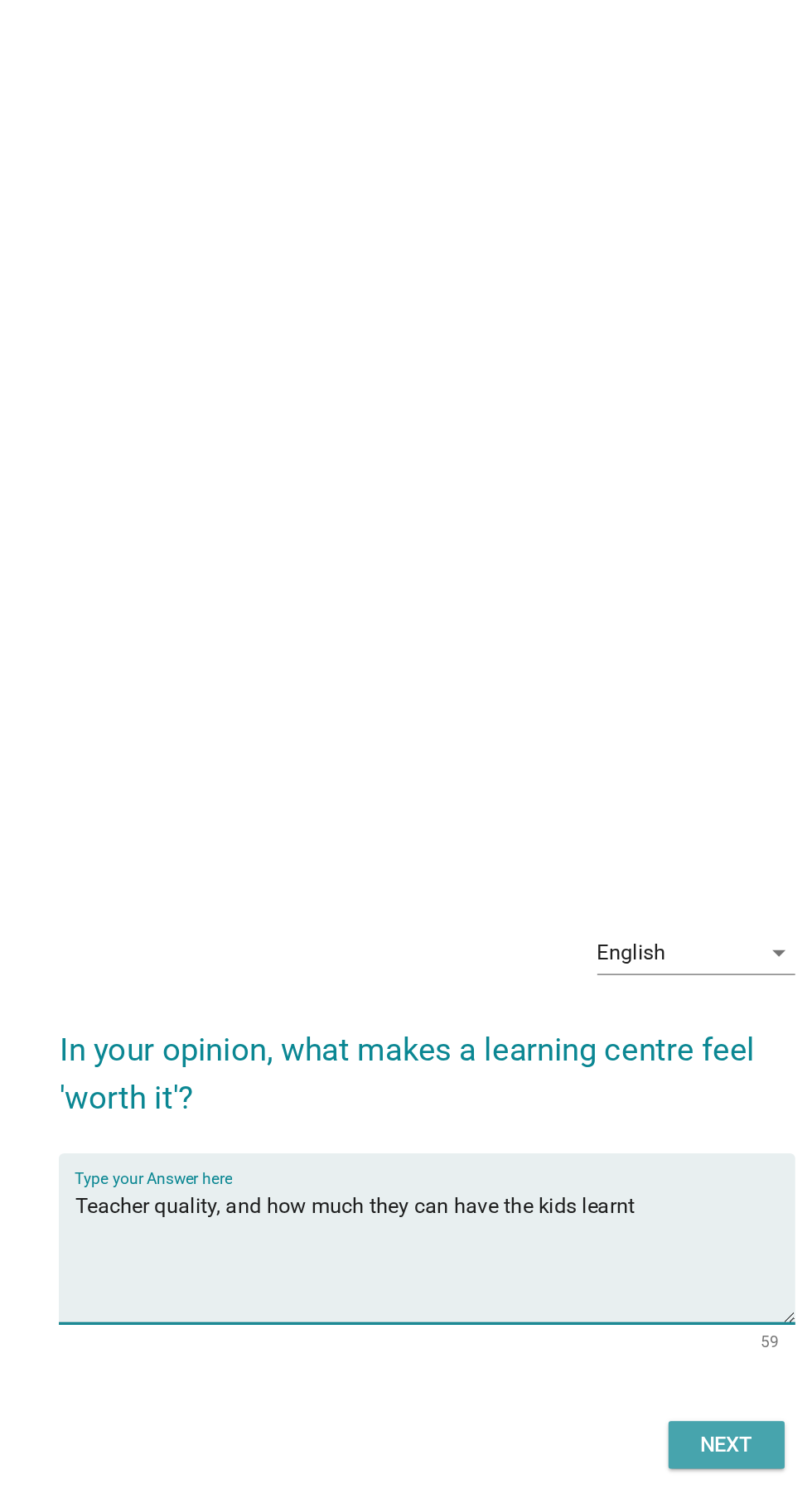
type textarea "Teacher quality, and how much they can have the kids learnt"
click at [604, 917] on div "Next" at bounding box center [593, 908] width 46 height 20
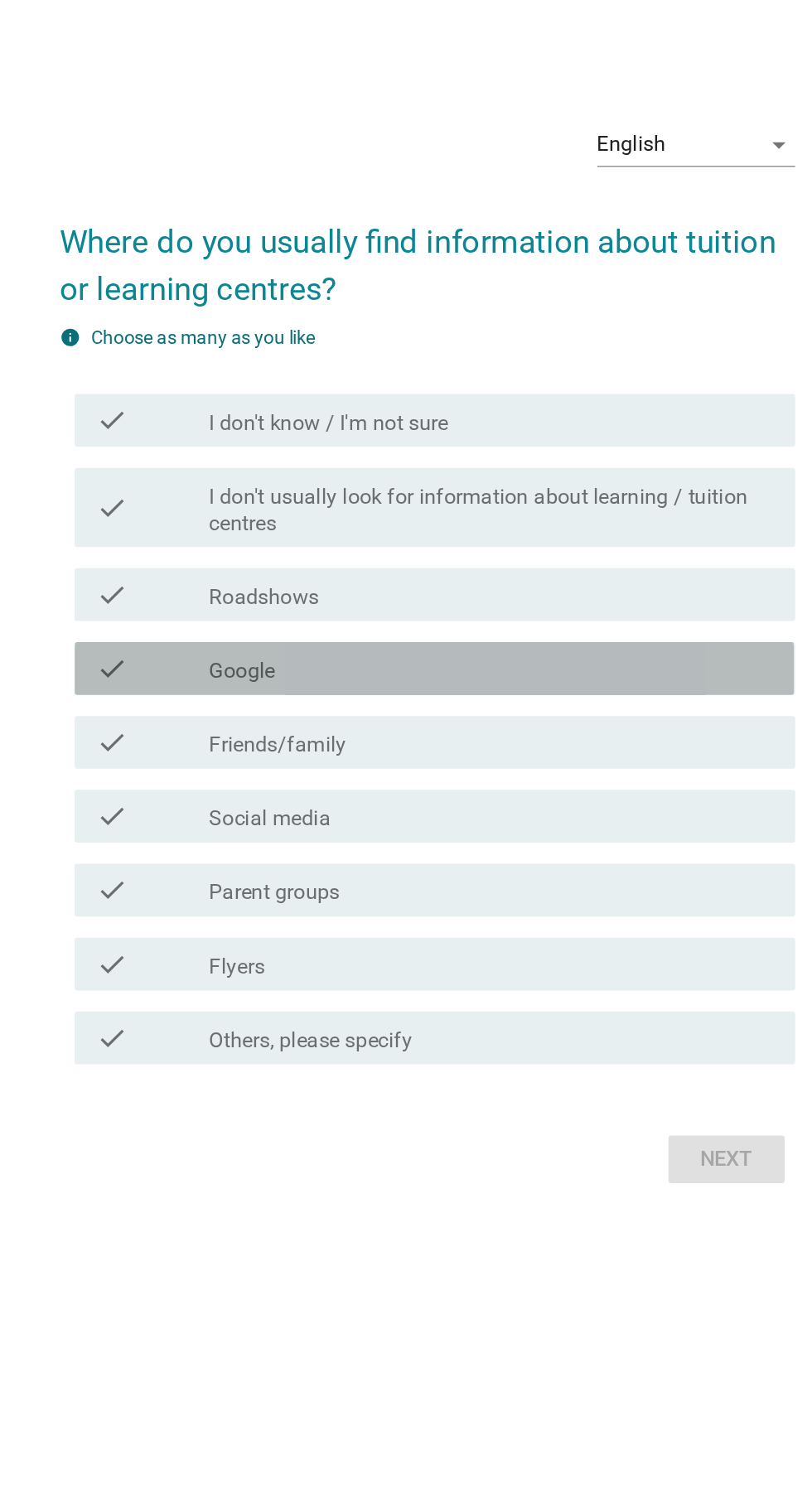
click at [277, 773] on label "Google" at bounding box center [289, 765] width 41 height 17
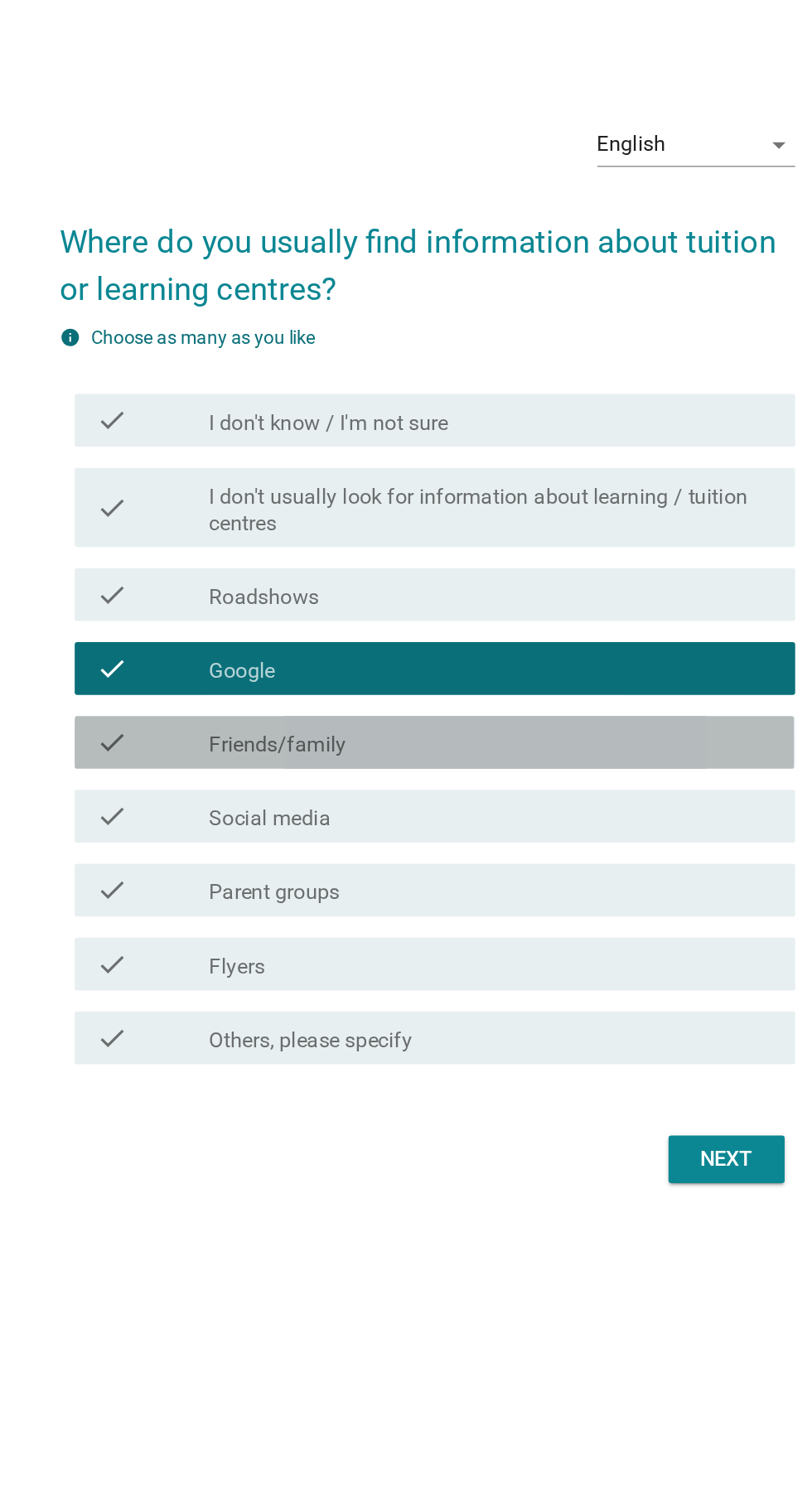
click at [306, 820] on label "Friends/family" at bounding box center [312, 811] width 87 height 17
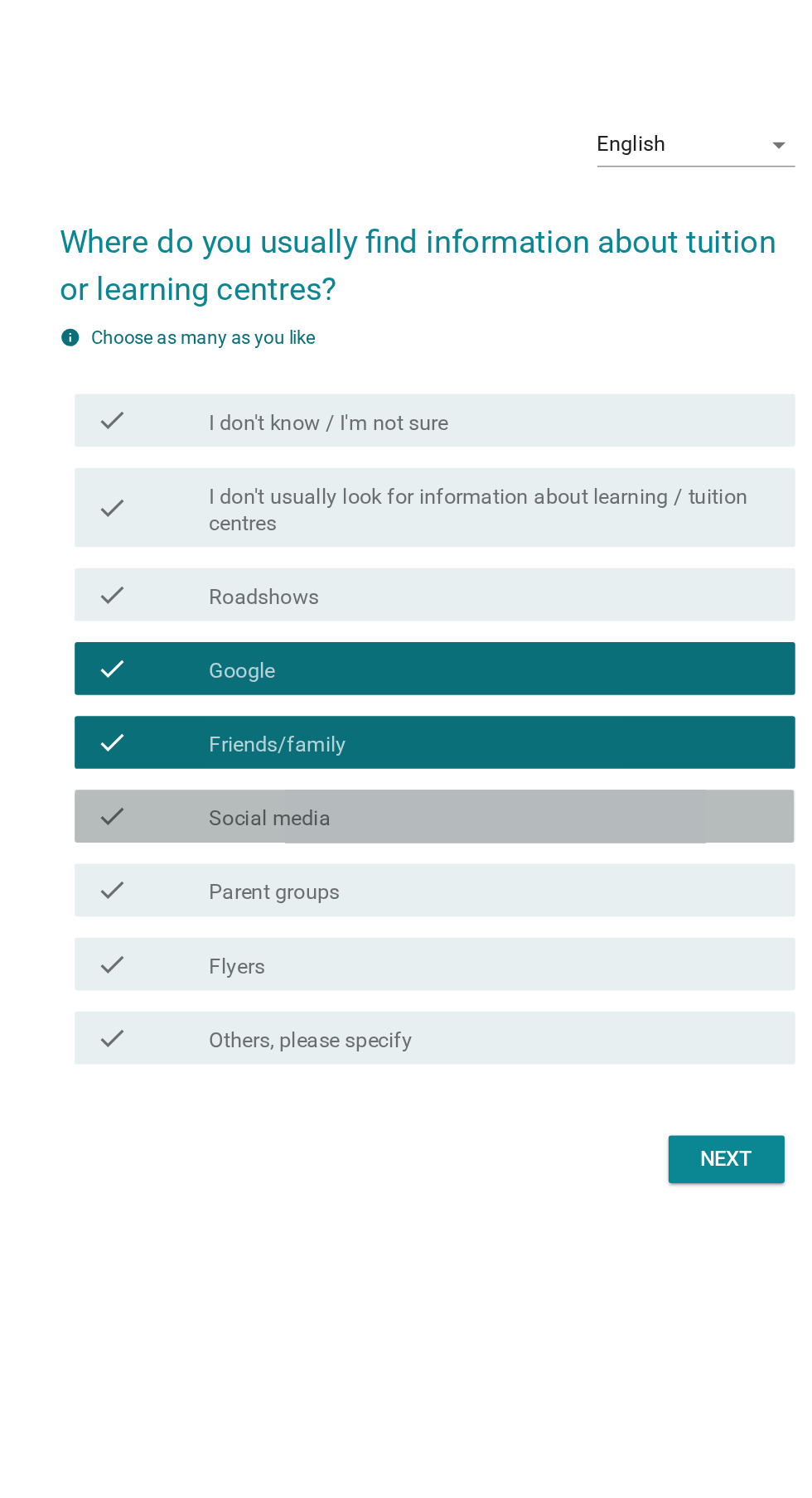
click at [331, 866] on label "Social media" at bounding box center [307, 858] width 76 height 17
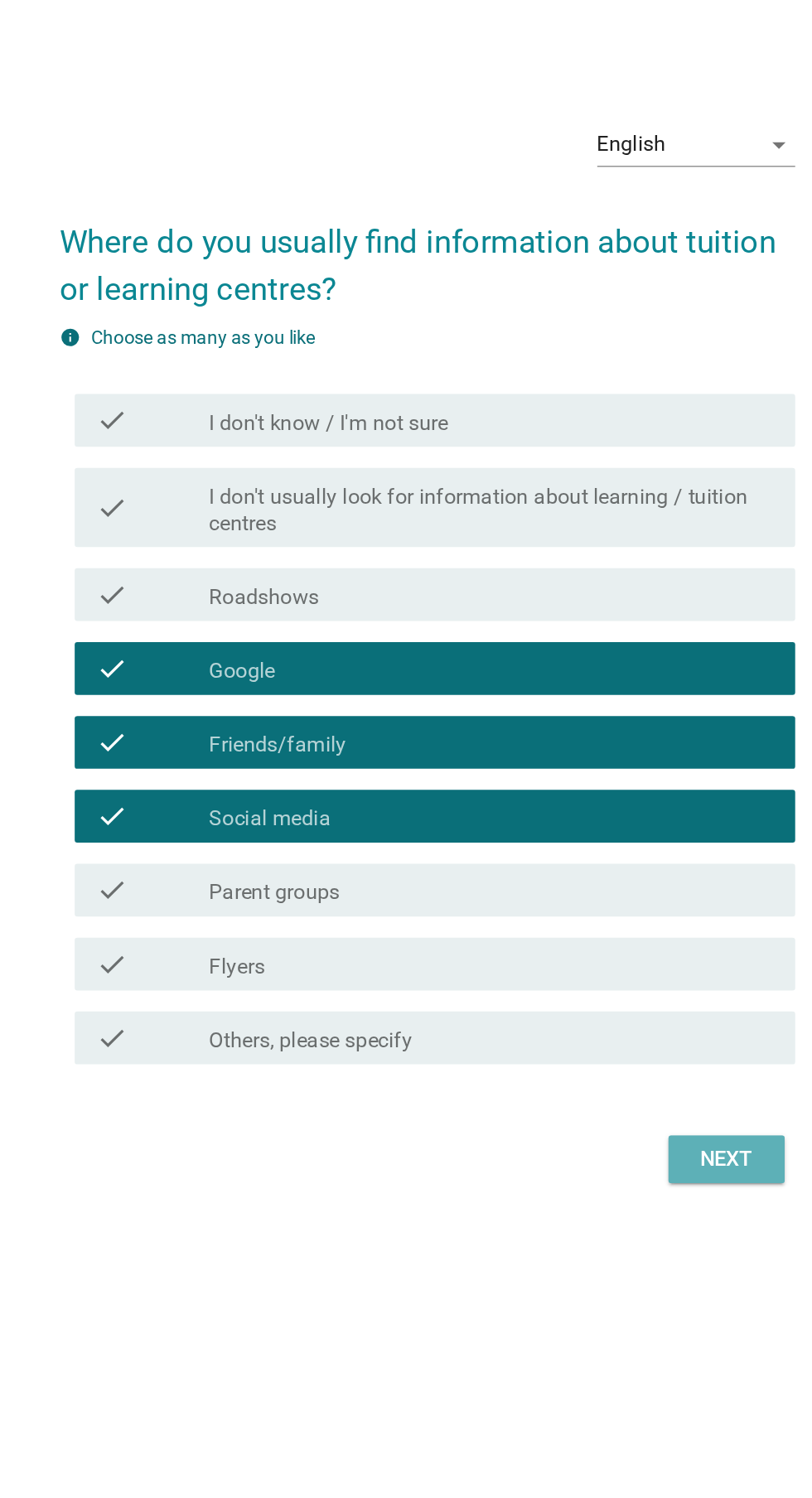
click at [588, 1082] on div "Next" at bounding box center [593, 1072] width 46 height 20
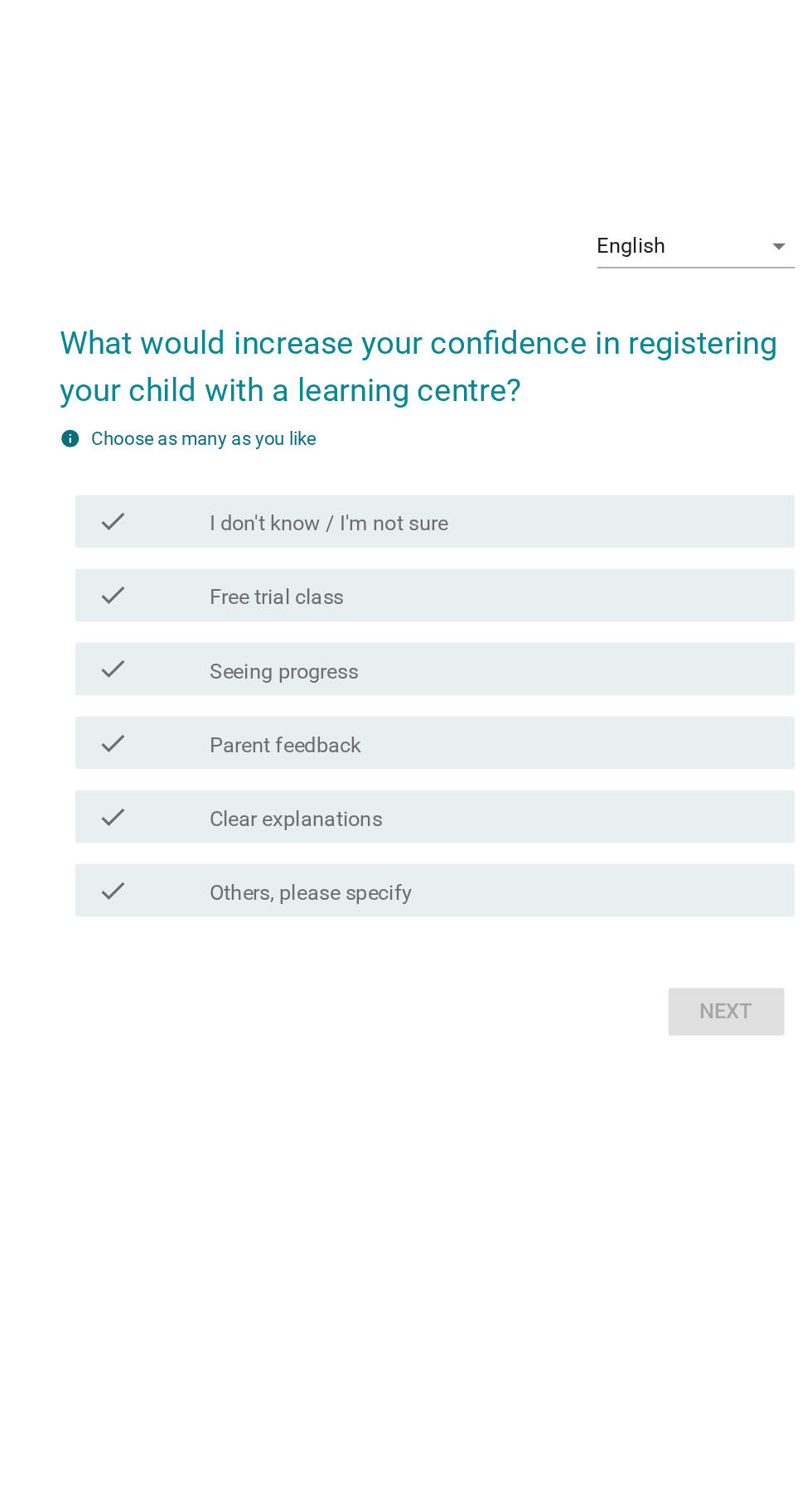
scroll to position [51, 0]
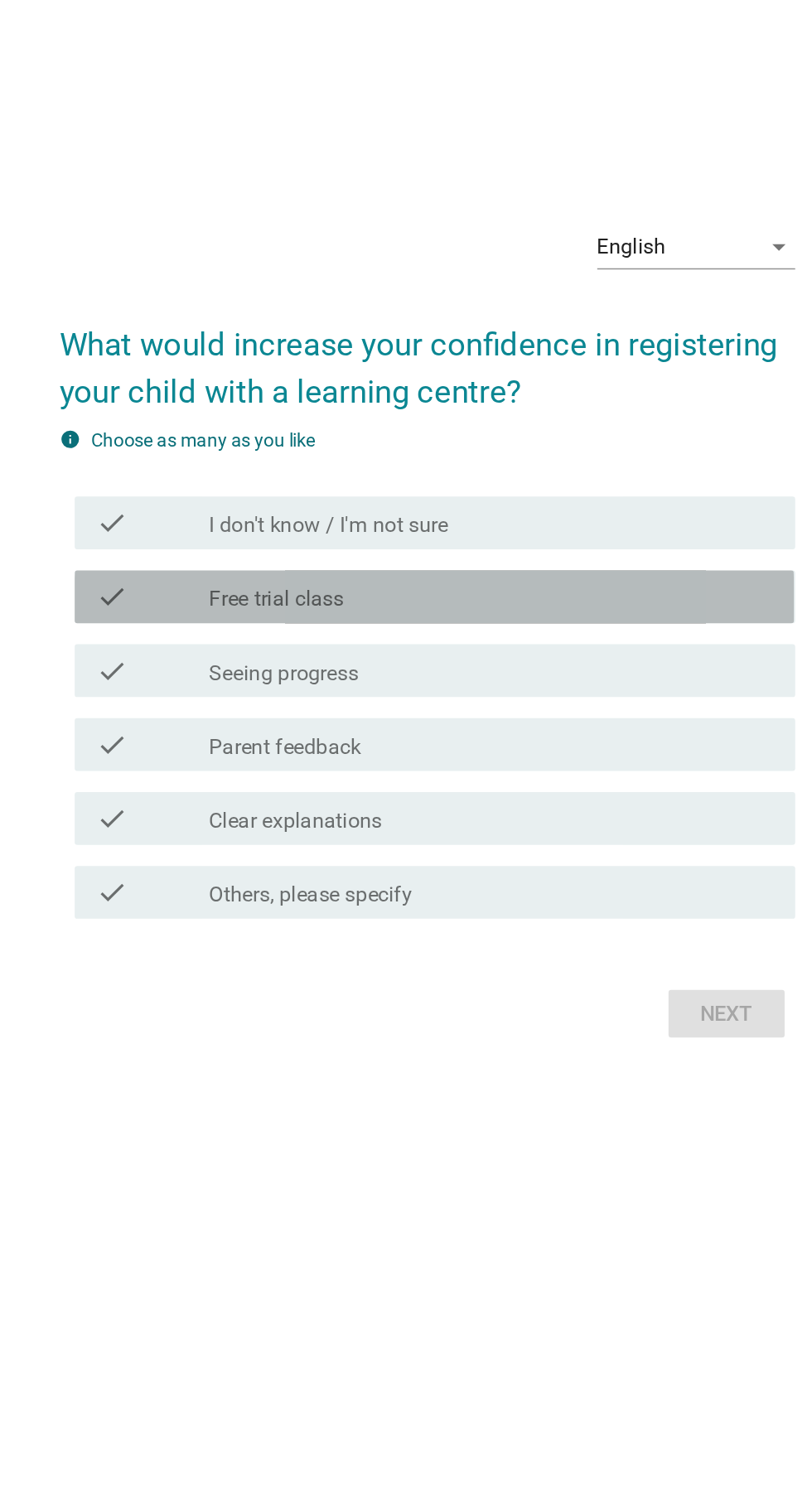
click at [288, 699] on label "Free trial class" at bounding box center [311, 690] width 85 height 17
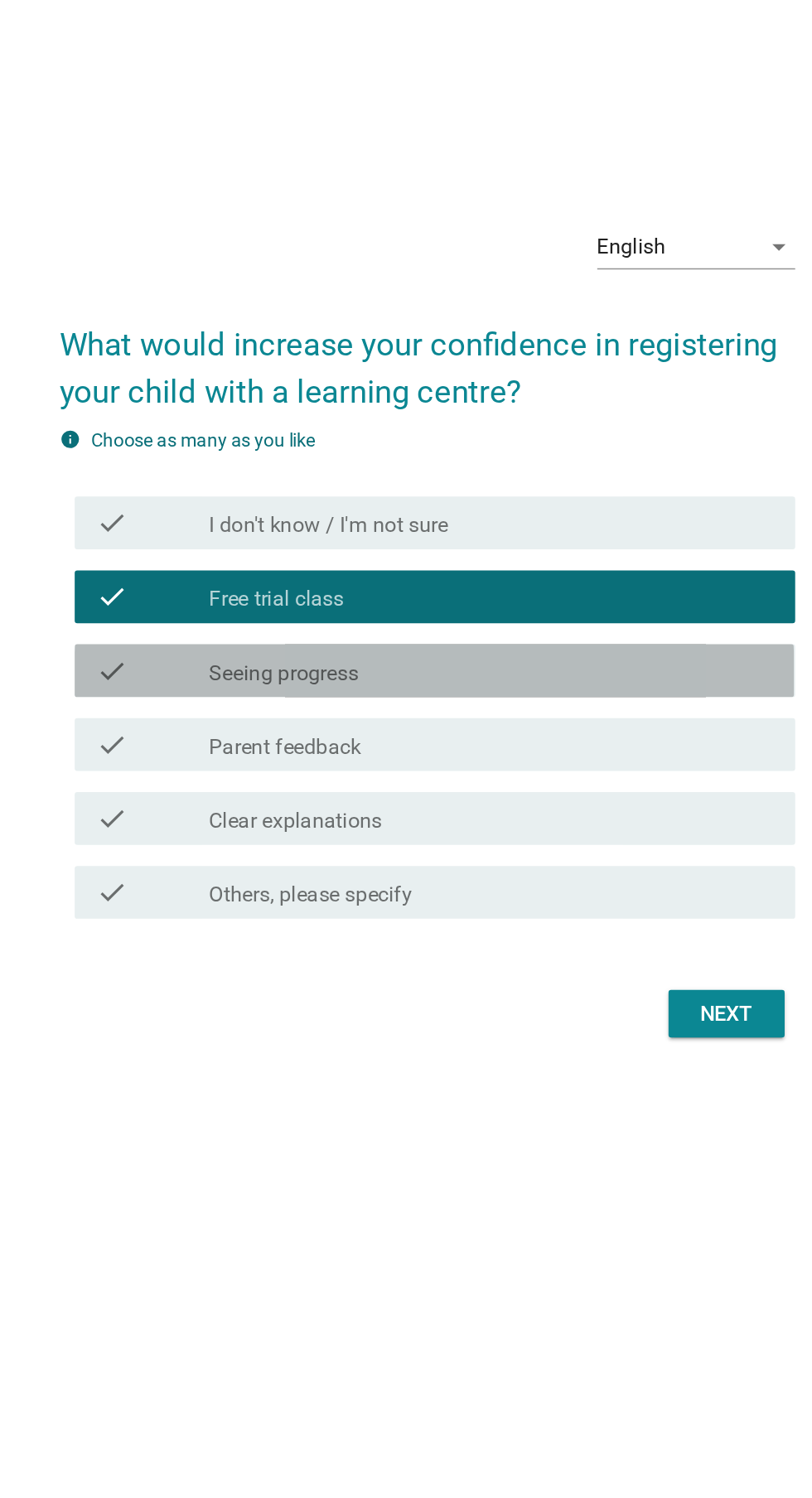
click at [287, 745] on label "Seeing progress" at bounding box center [315, 737] width 93 height 17
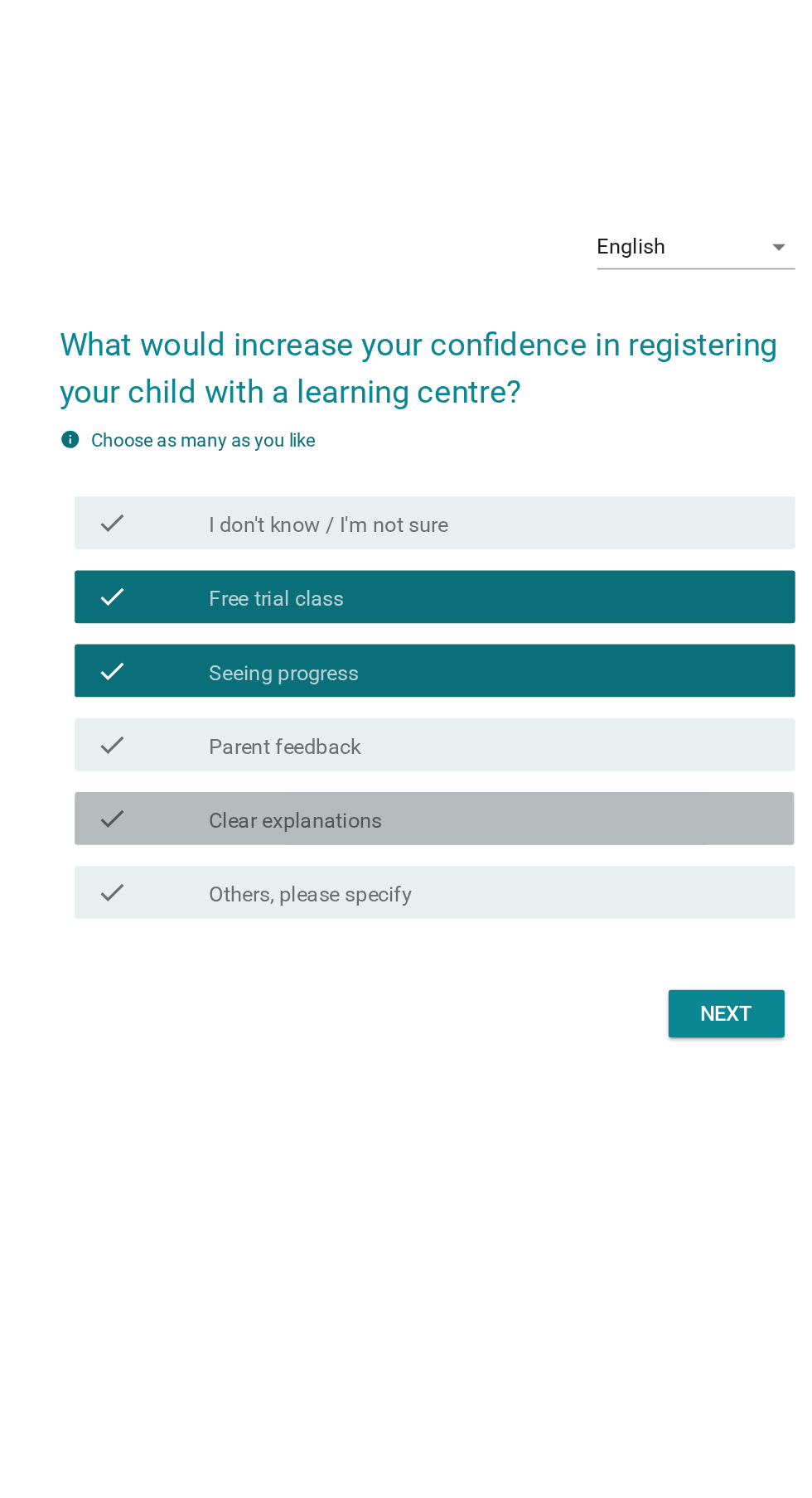
click at [318, 838] on label "Clear explanations" at bounding box center [323, 830] width 108 height 17
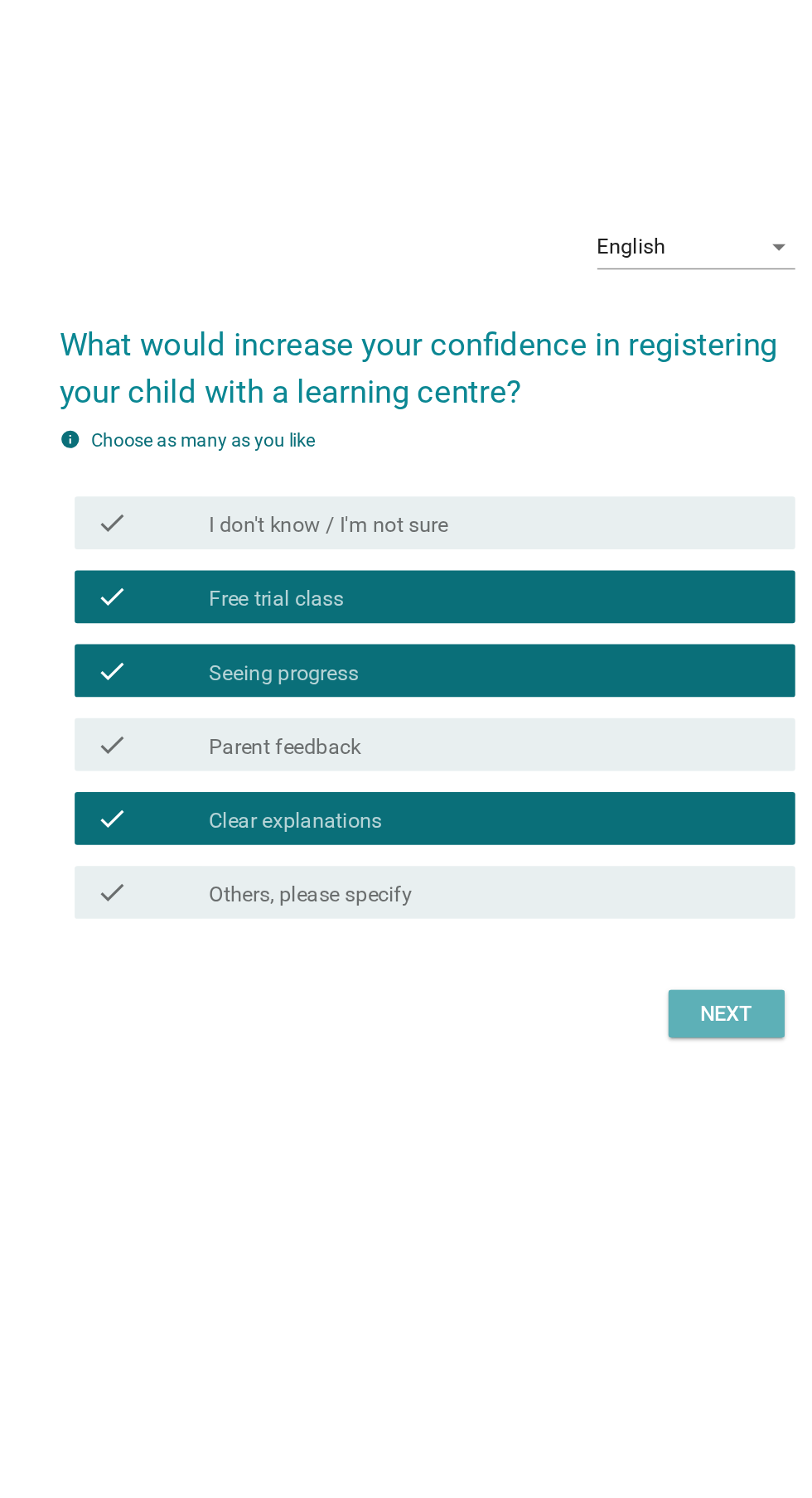
click at [608, 961] on div "Next" at bounding box center [593, 951] width 46 height 20
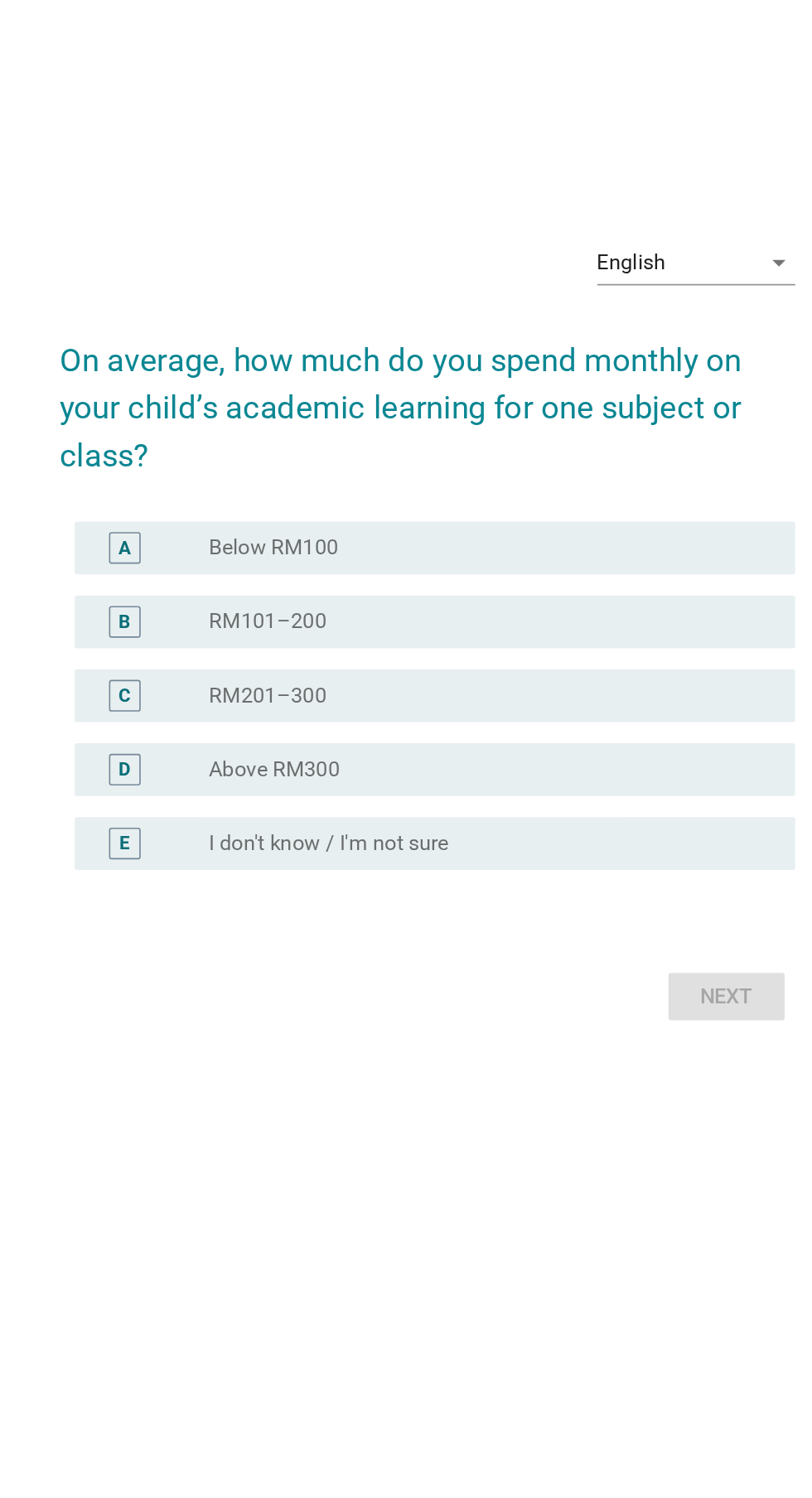
scroll to position [41, 0]
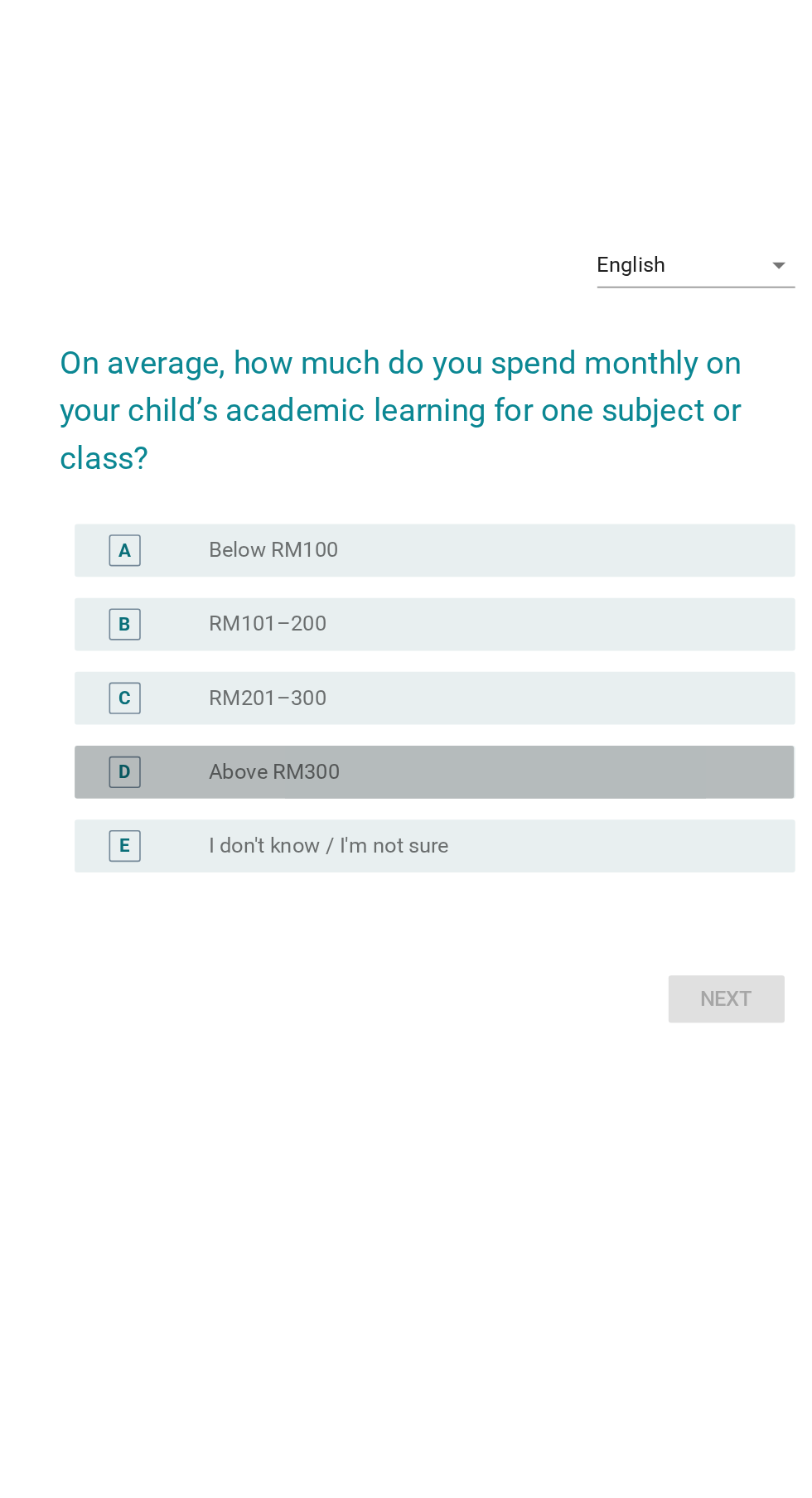
click at [292, 807] on label "Above RM300" at bounding box center [310, 799] width 82 height 17
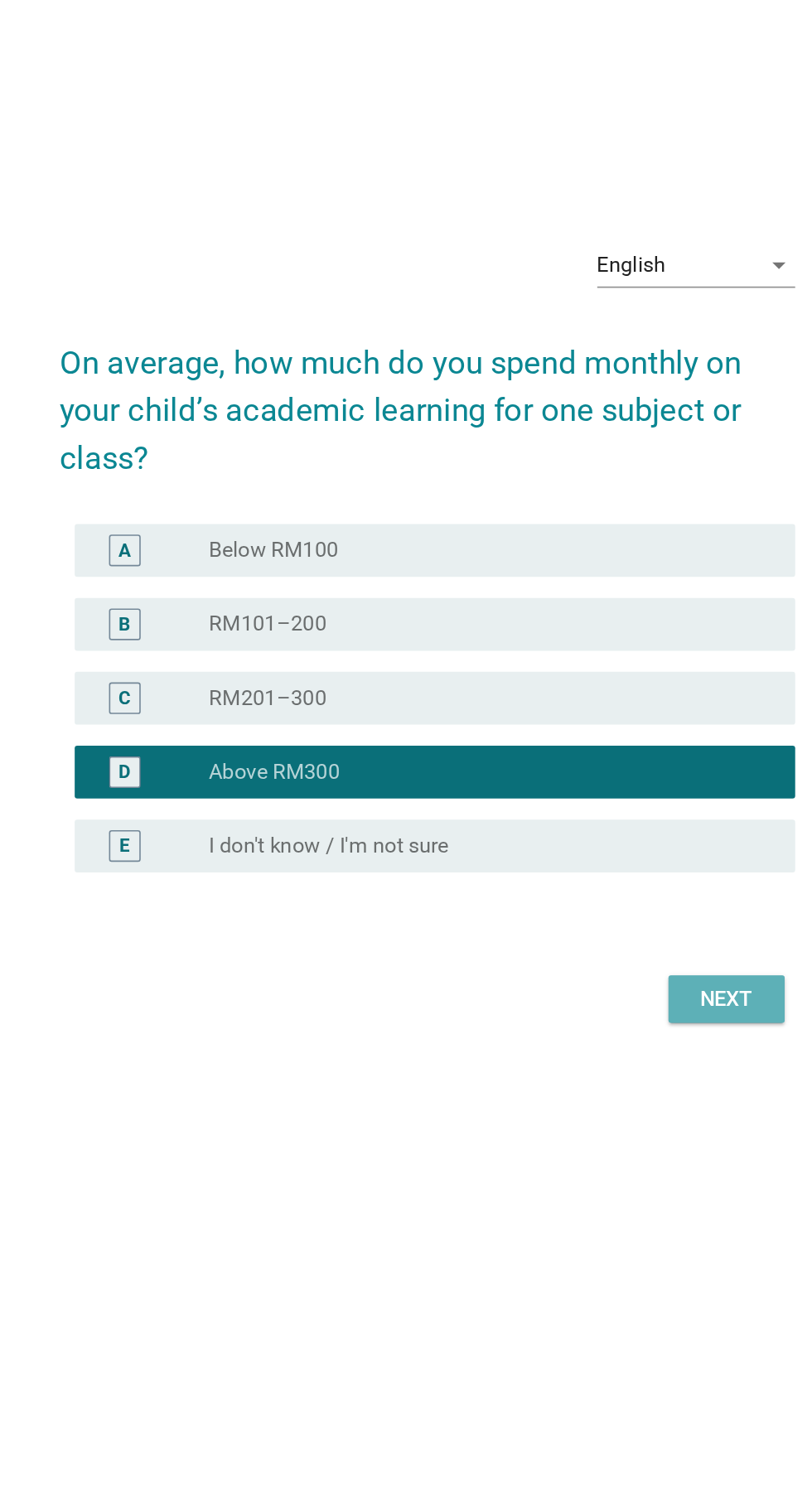
click at [600, 952] on div "Next" at bounding box center [593, 942] width 46 height 20
